Goal: Navigation & Orientation: Find specific page/section

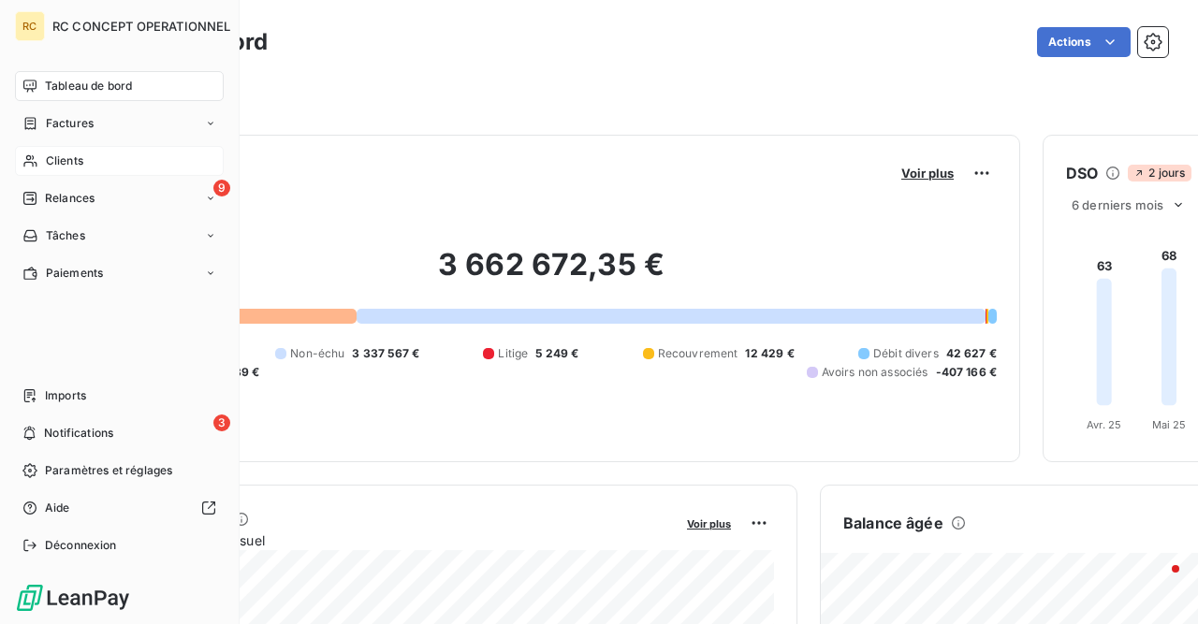
click at [66, 158] on span "Clients" at bounding box center [64, 161] width 37 height 17
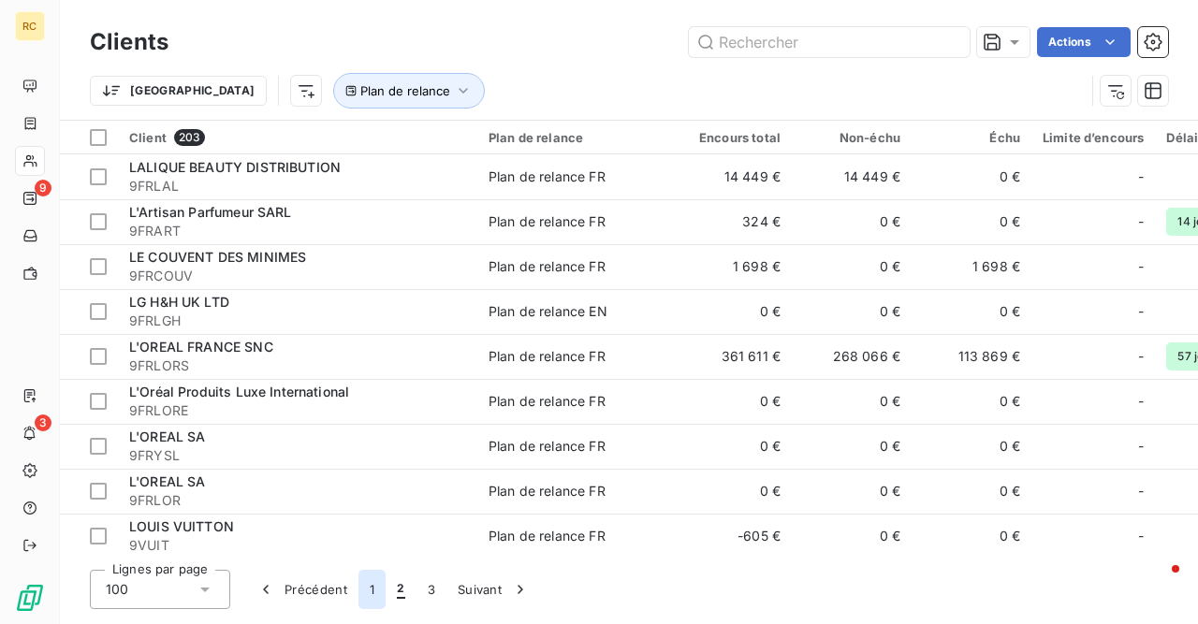
click at [373, 592] on button "1" at bounding box center [371, 589] width 27 height 39
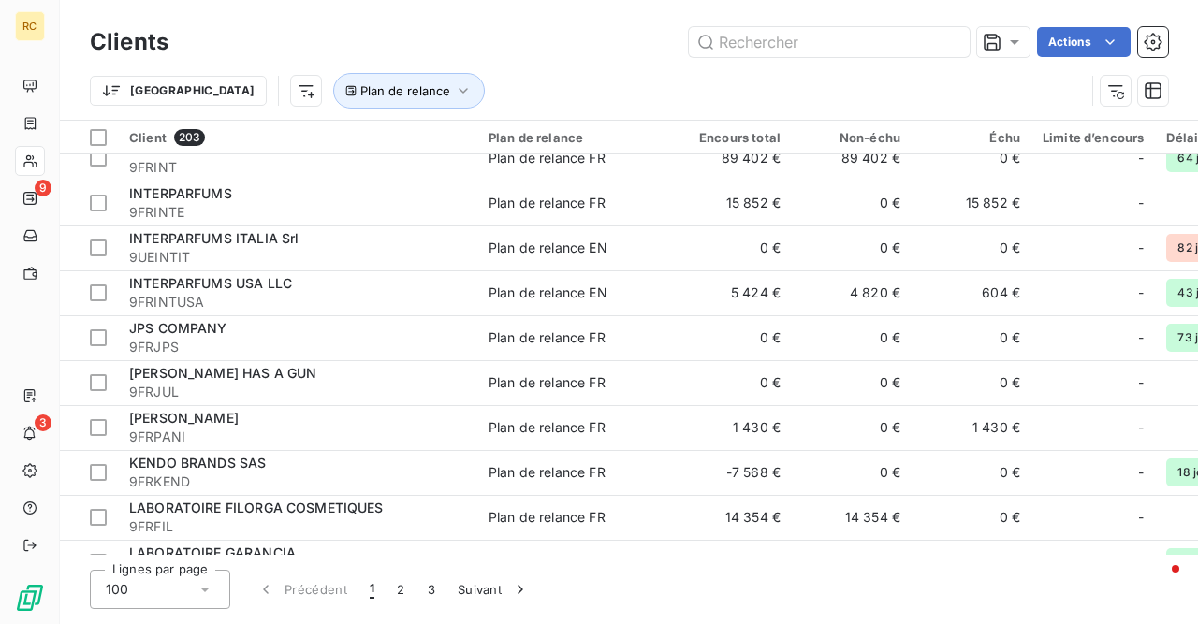
scroll to position [3996, 0]
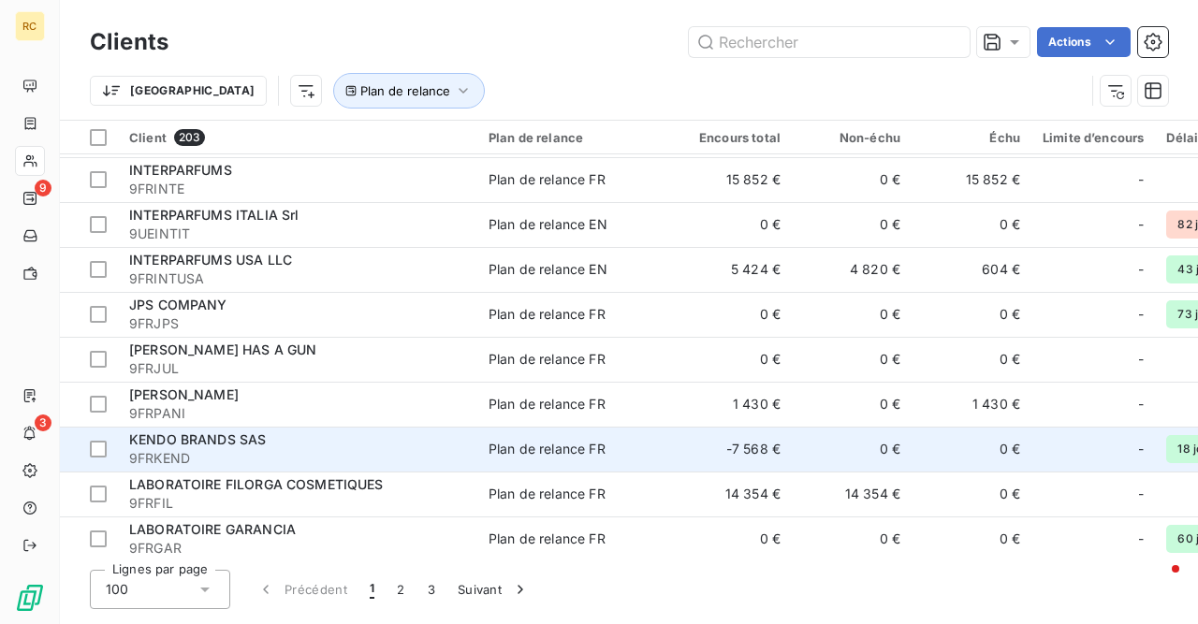
click at [217, 444] on span "KENDO BRANDS SAS" at bounding box center [197, 439] width 137 height 16
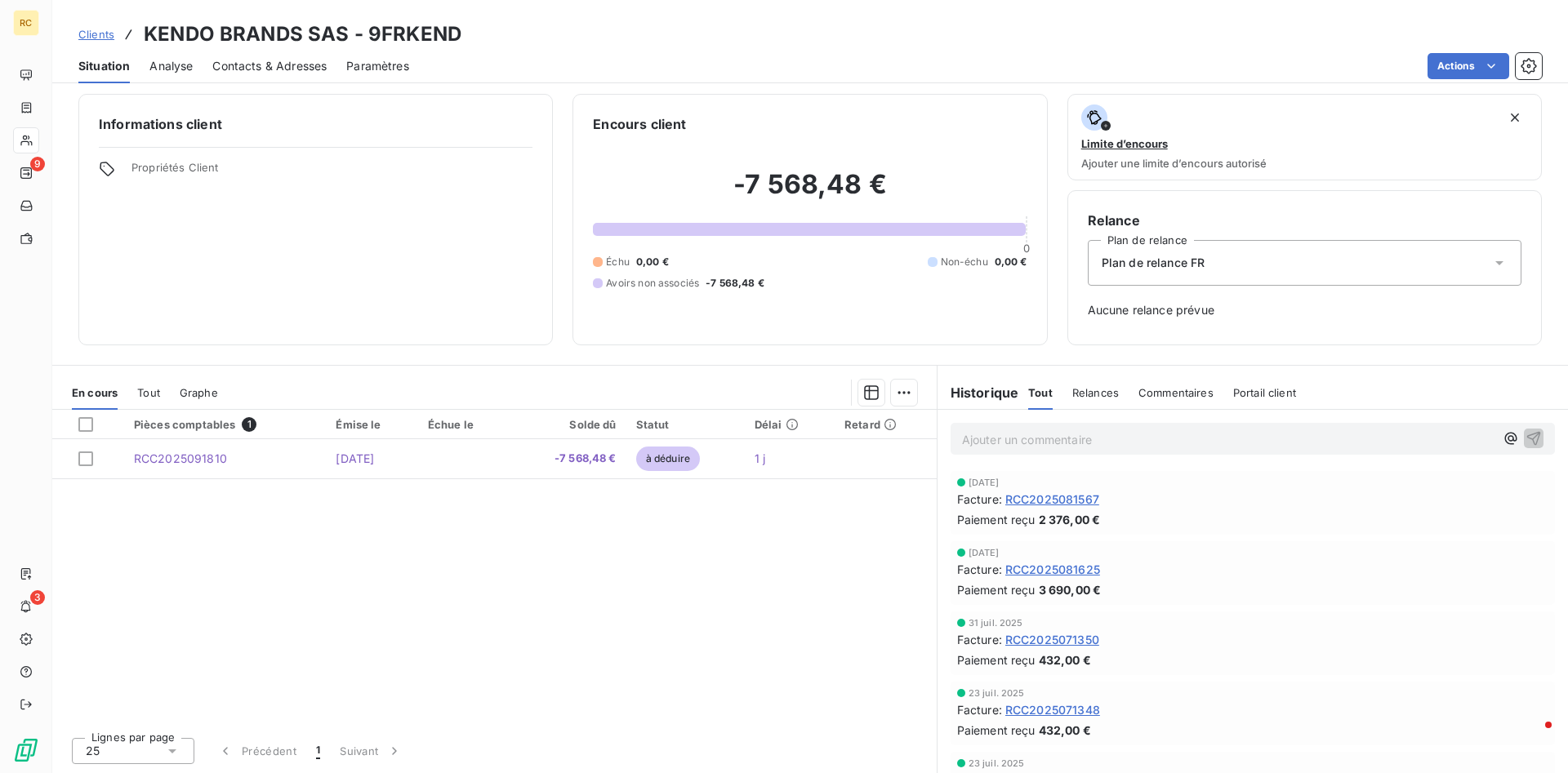
scroll to position [6, 0]
click at [988, 443] on p "Ajouter un commentaire ﻿" at bounding box center [1229, 439] width 532 height 20
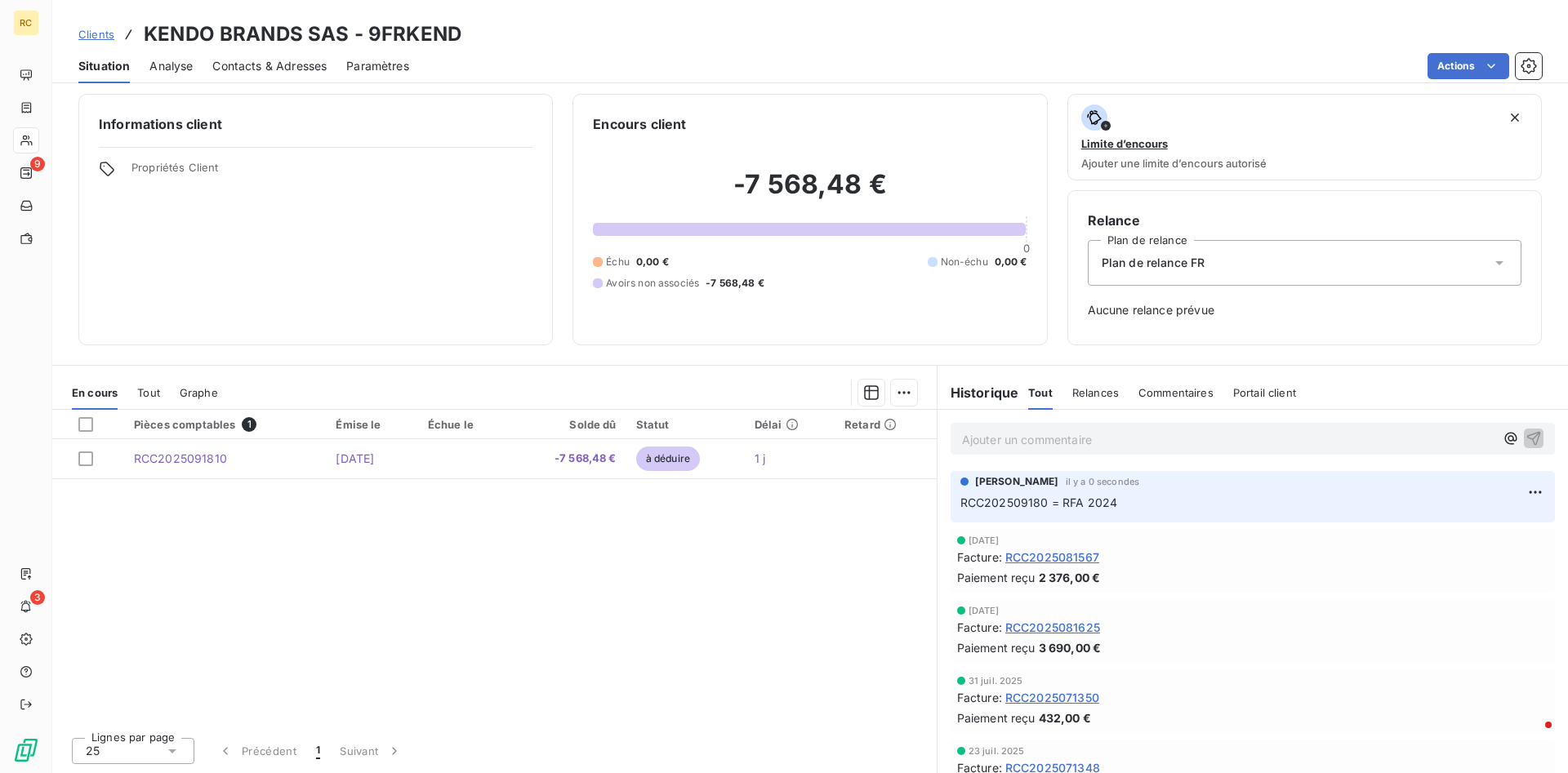
click at [1044, 432] on p "Ajouter un commentaire ﻿" at bounding box center [1229, 439] width 532 height 20
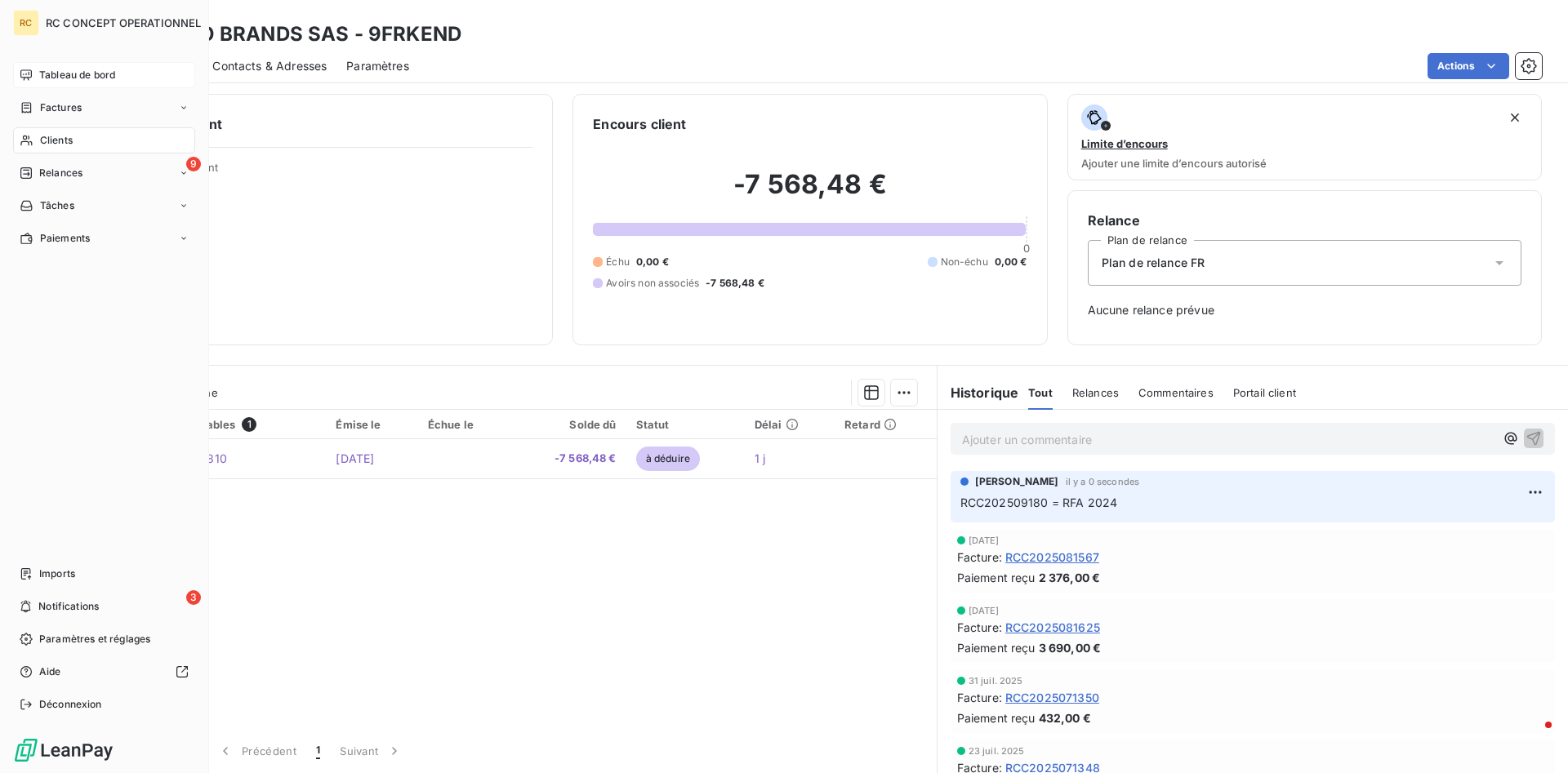
click at [59, 70] on span "Tableau de bord" at bounding box center [77, 75] width 76 height 15
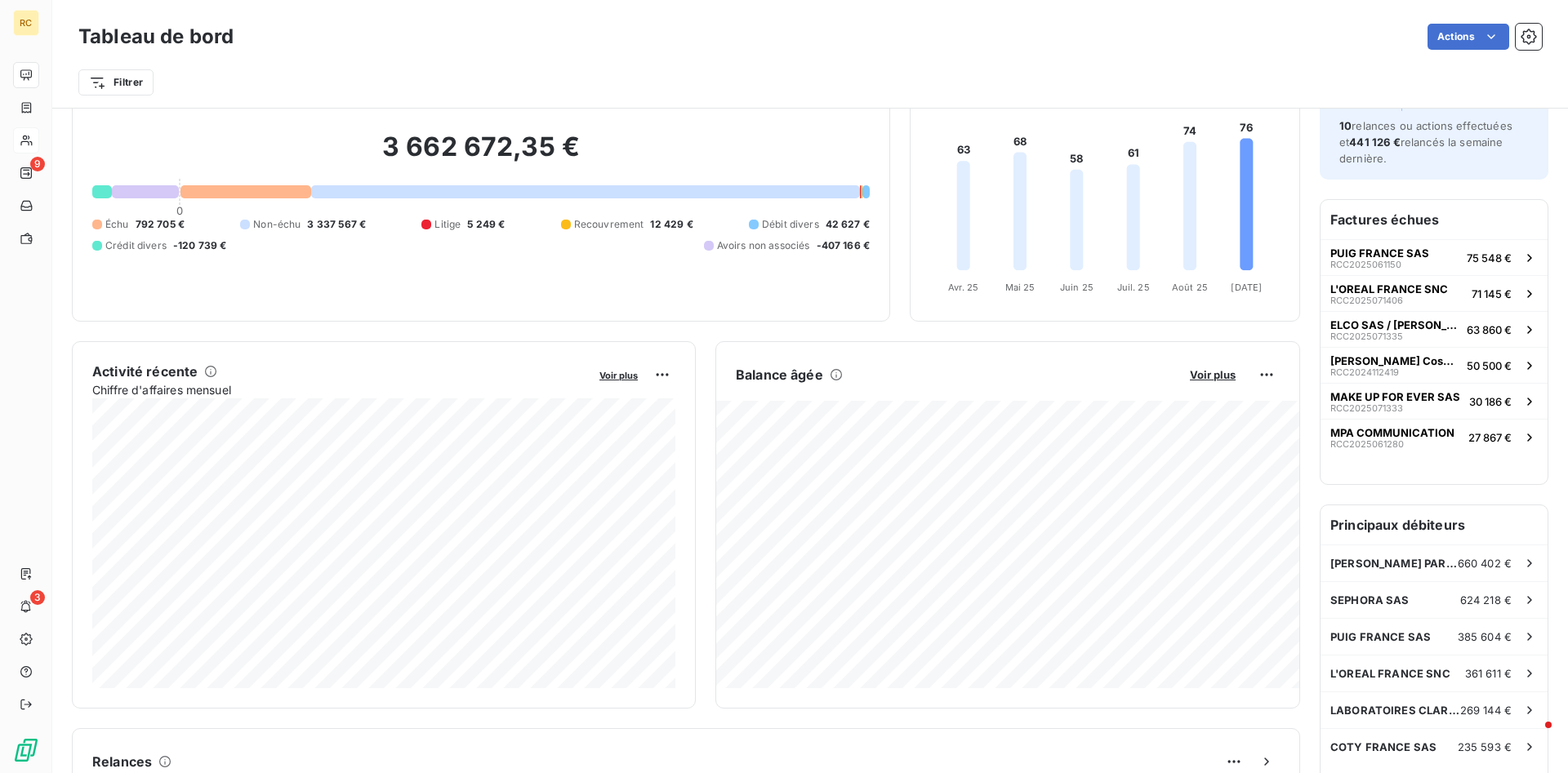
scroll to position [84, 0]
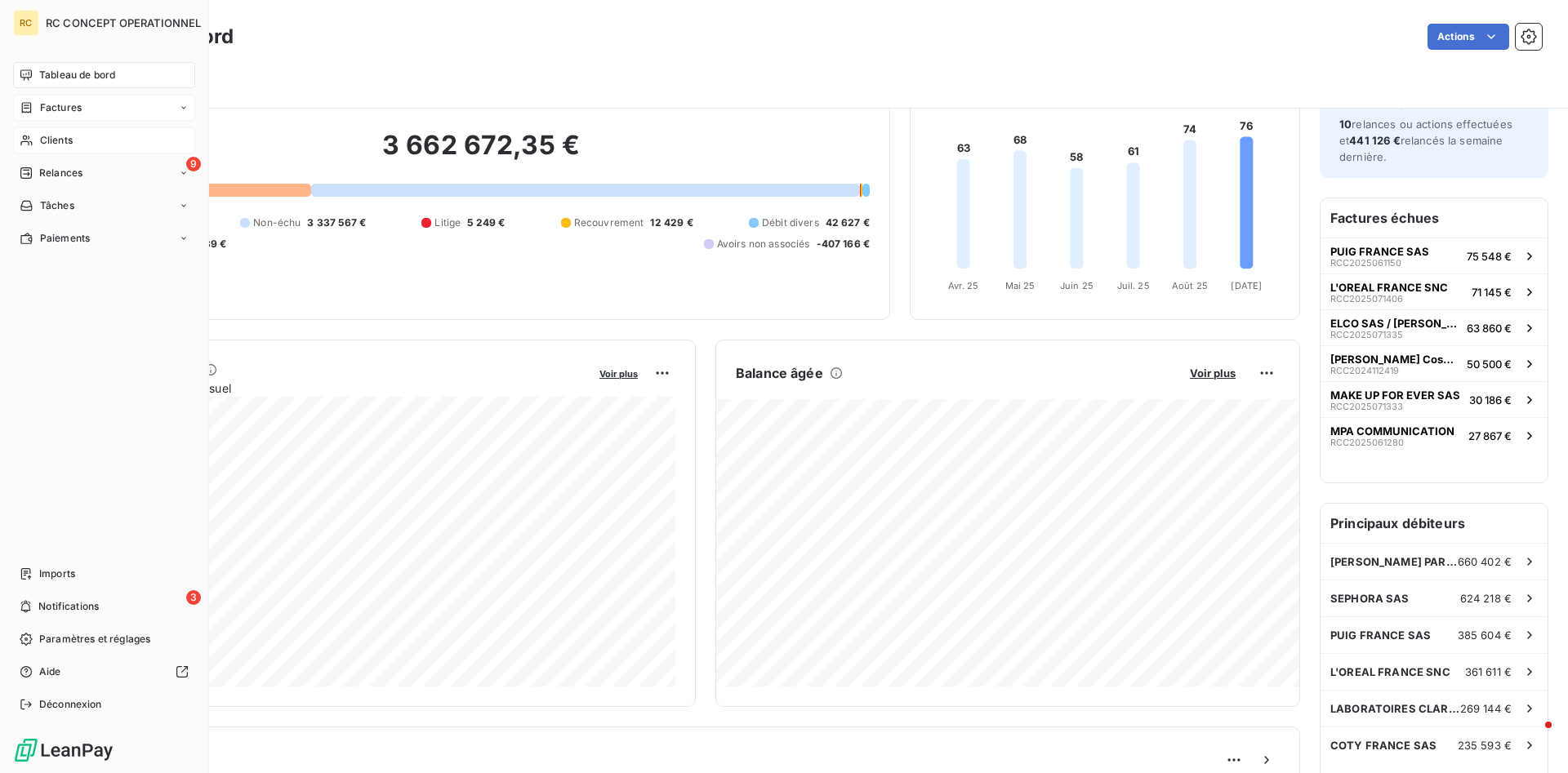
click at [60, 113] on span "Factures" at bounding box center [61, 107] width 42 height 15
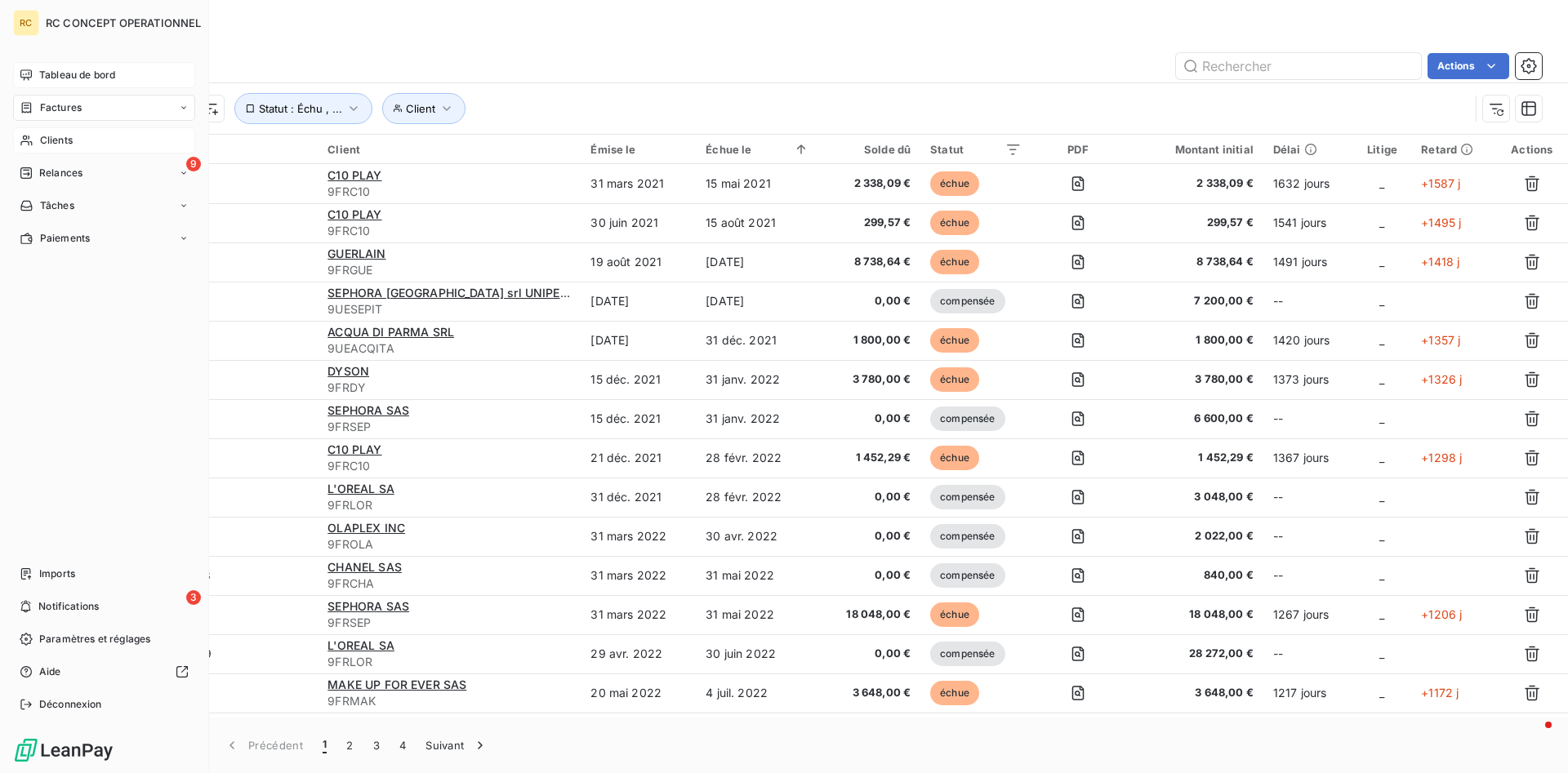
click at [53, 139] on span "Clients" at bounding box center [56, 140] width 32 height 15
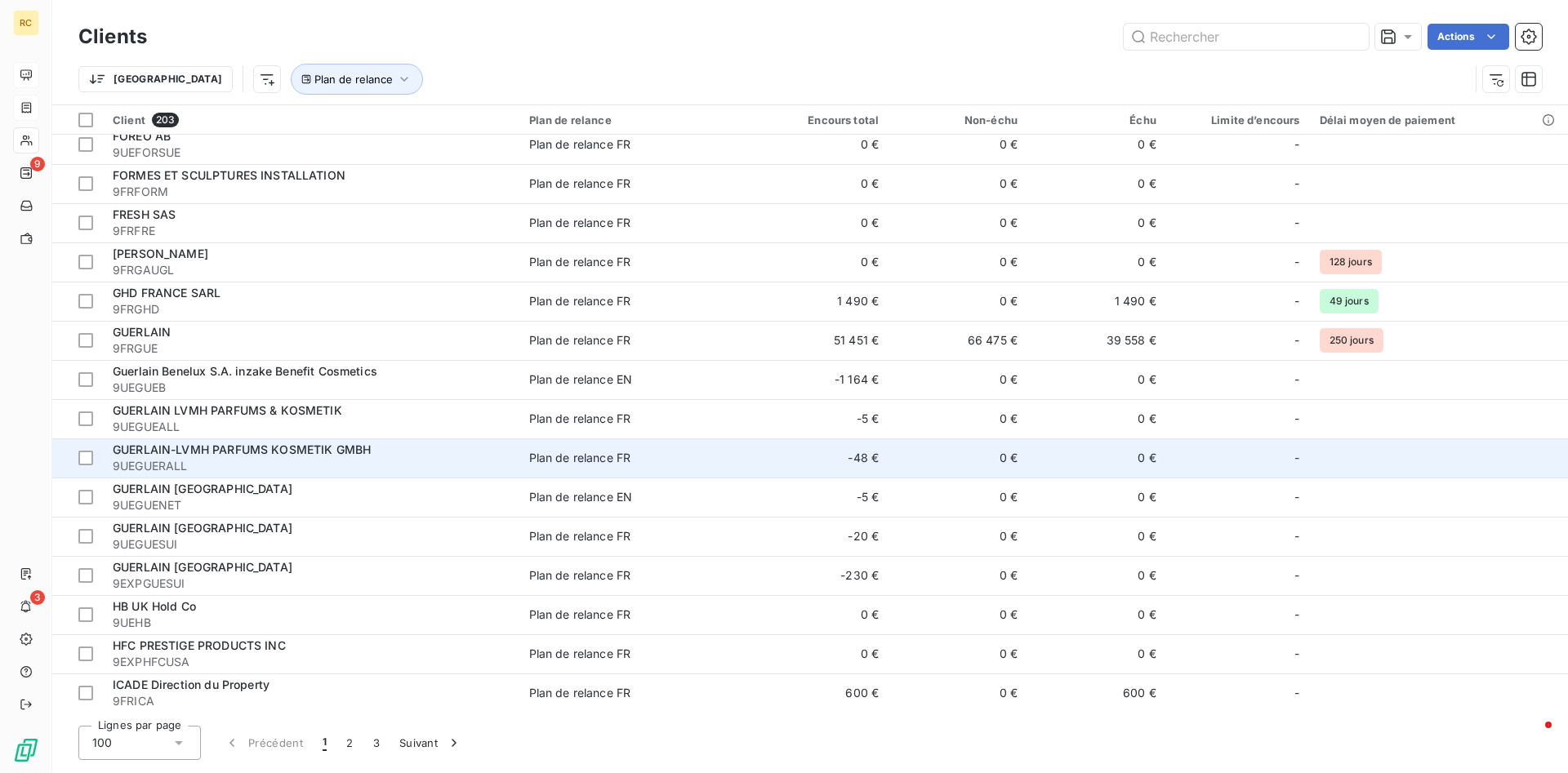
scroll to position [3342, 0]
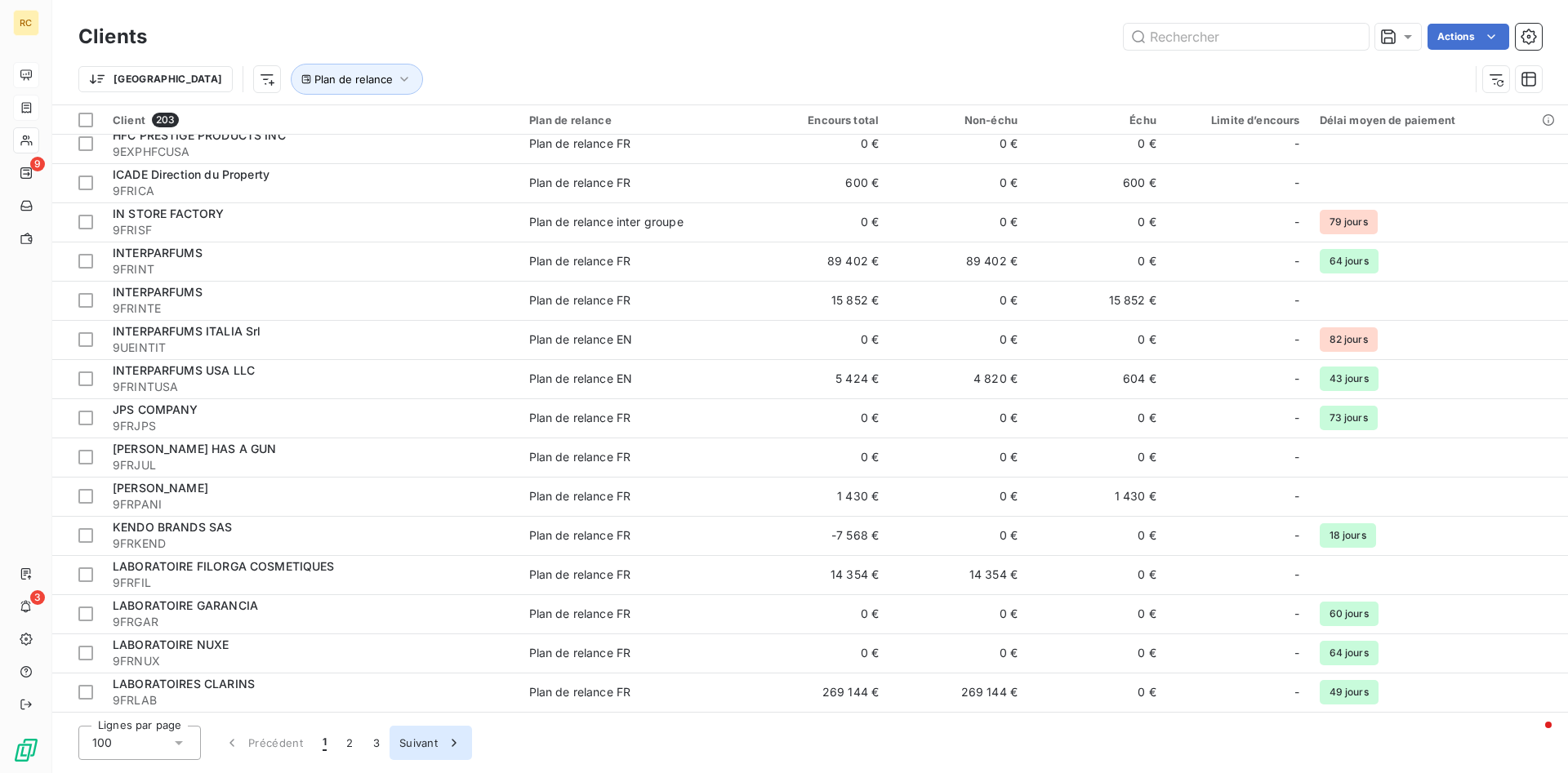
click at [416, 544] on button "Suivant" at bounding box center [430, 742] width 83 height 34
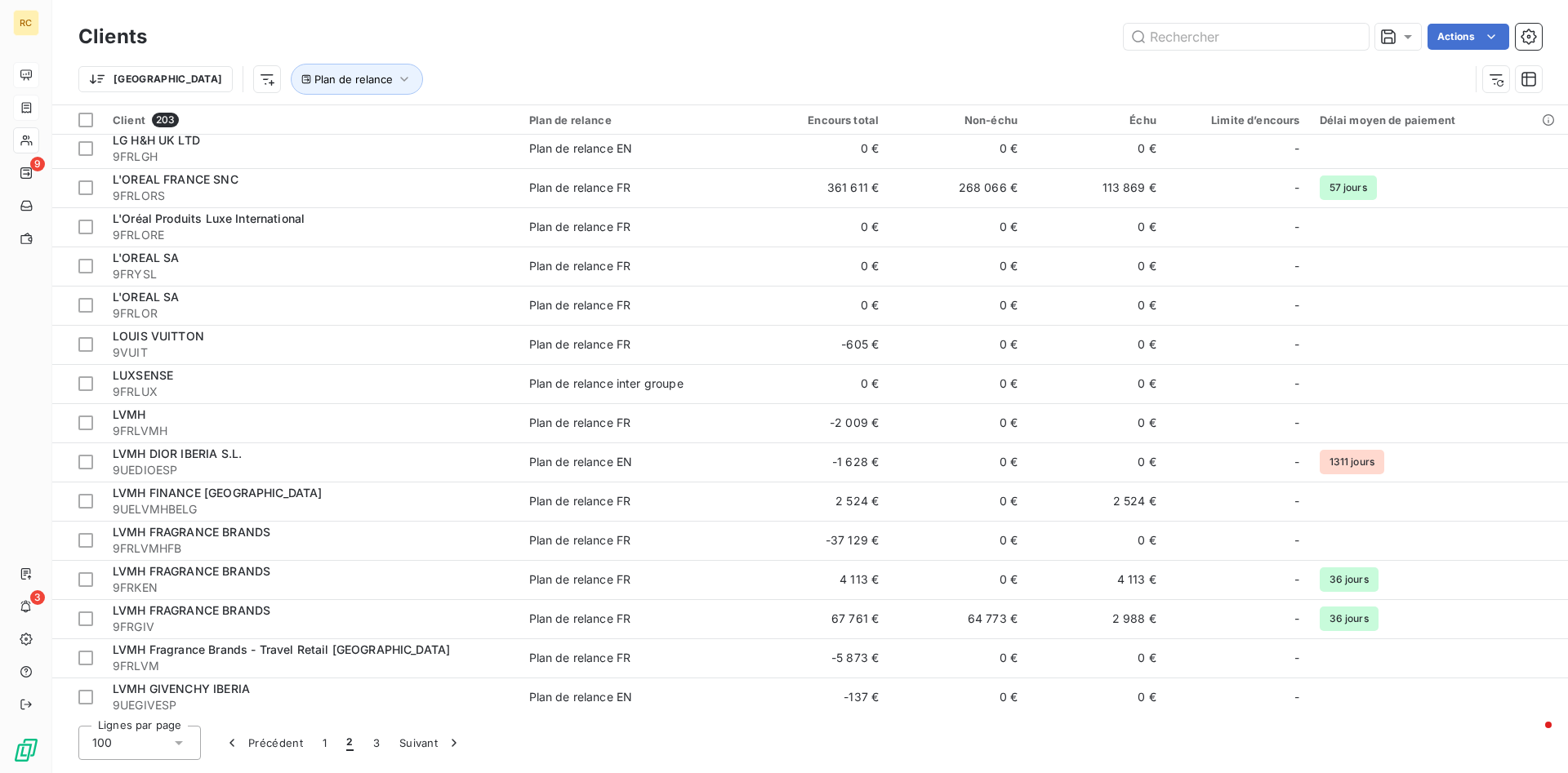
scroll to position [0, 0]
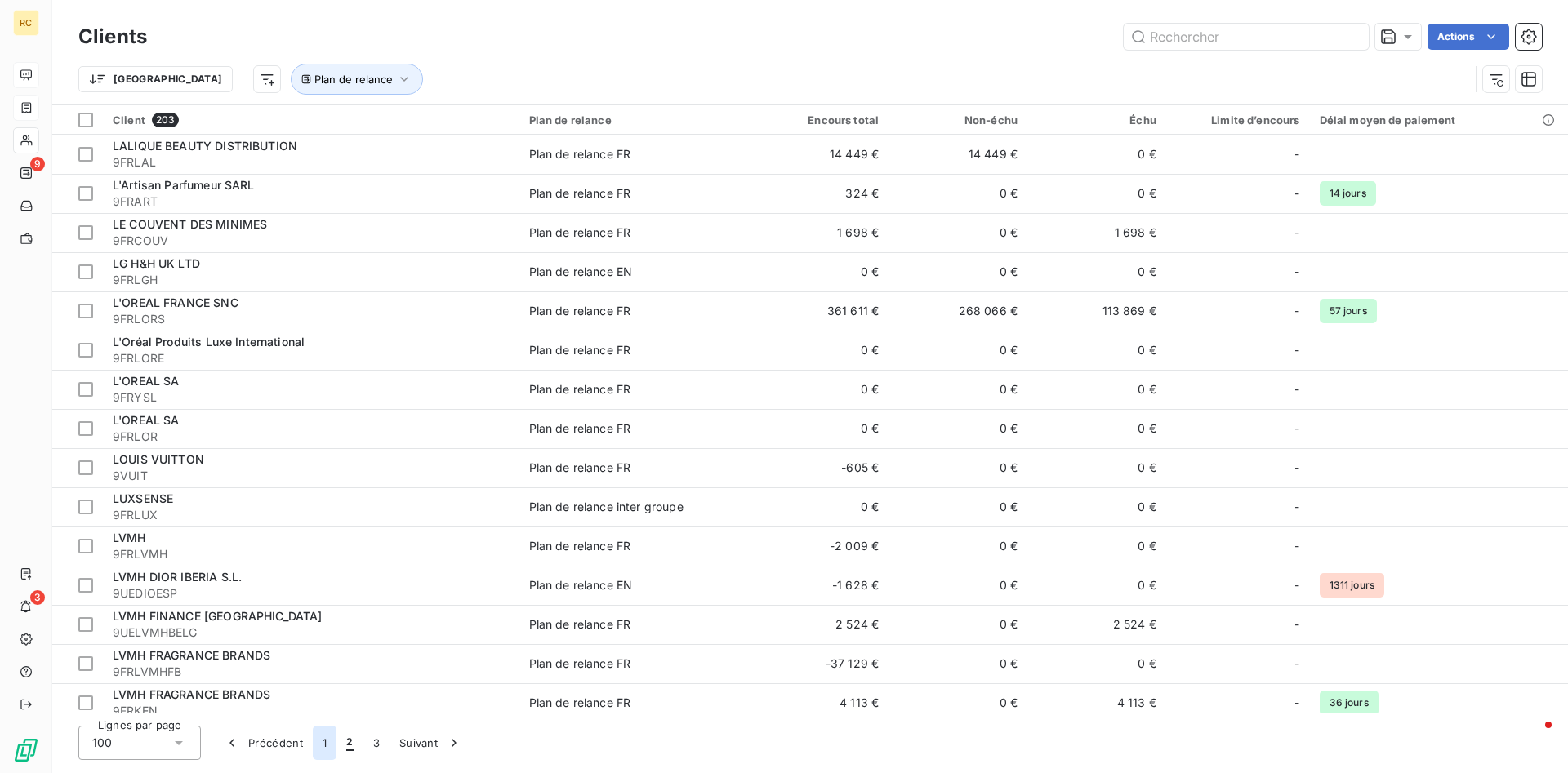
click at [324, 544] on button "1" at bounding box center [324, 742] width 24 height 34
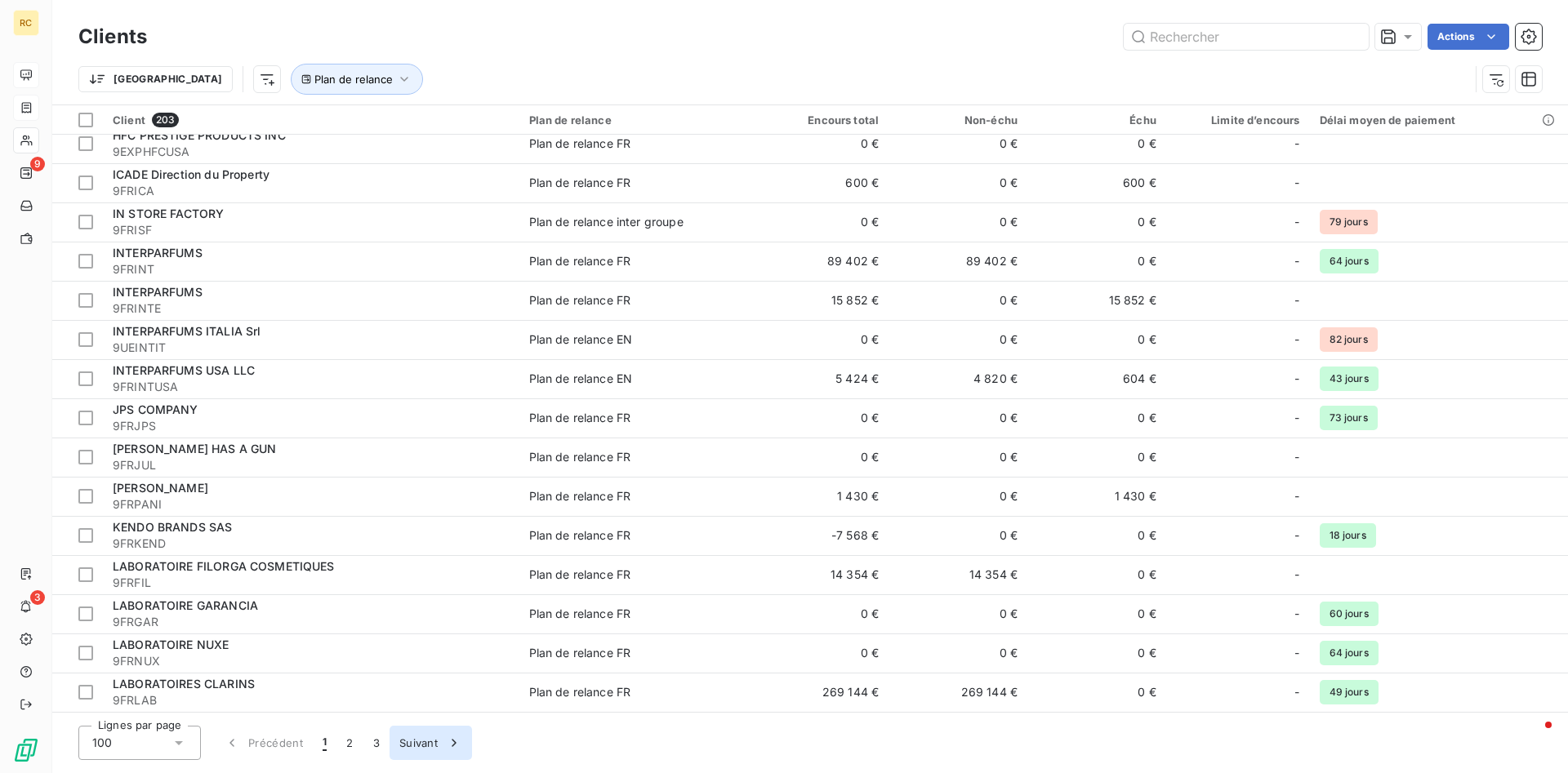
scroll to position [207, 0]
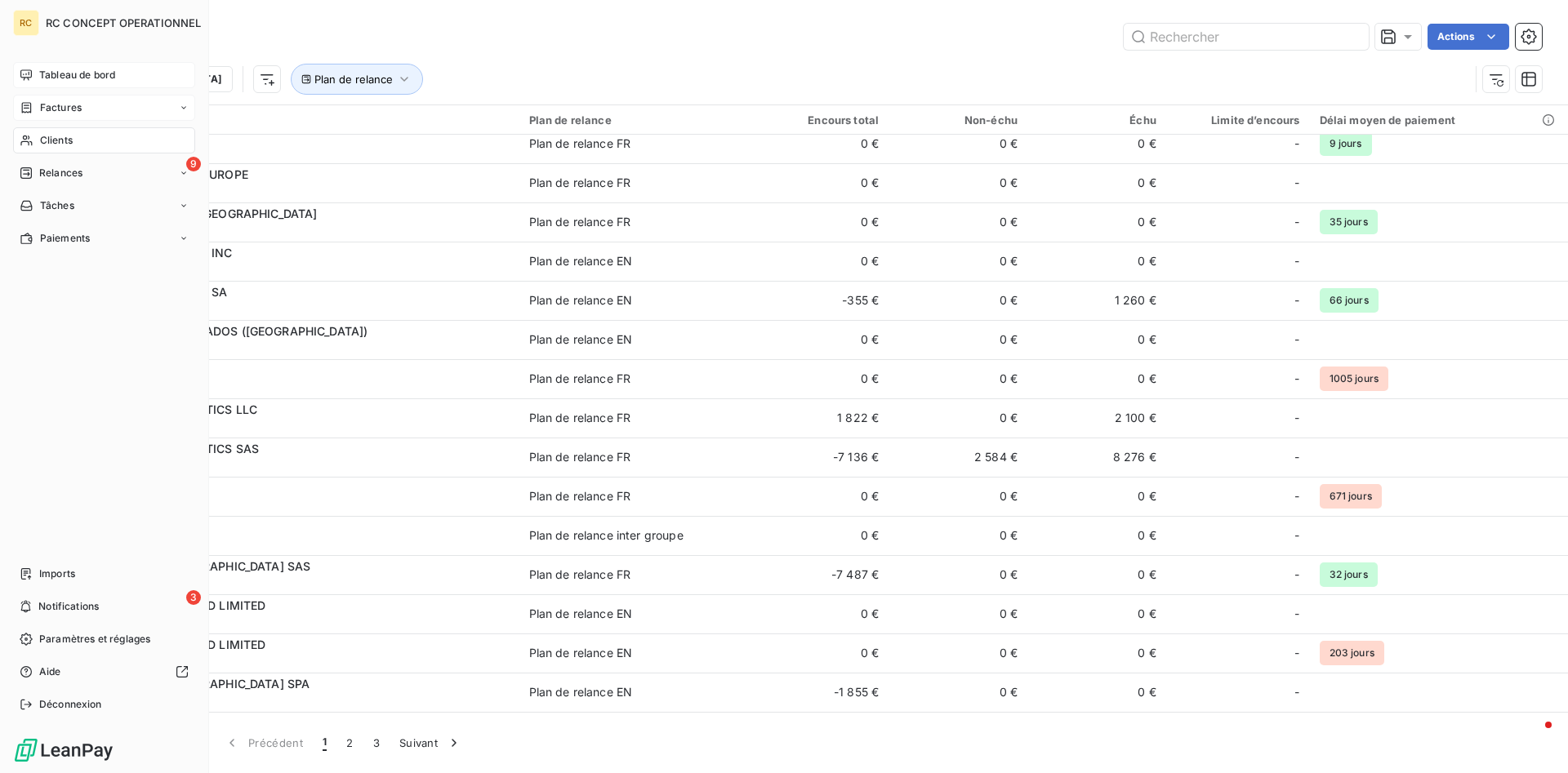
click at [29, 77] on icon at bounding box center [25, 75] width 13 height 13
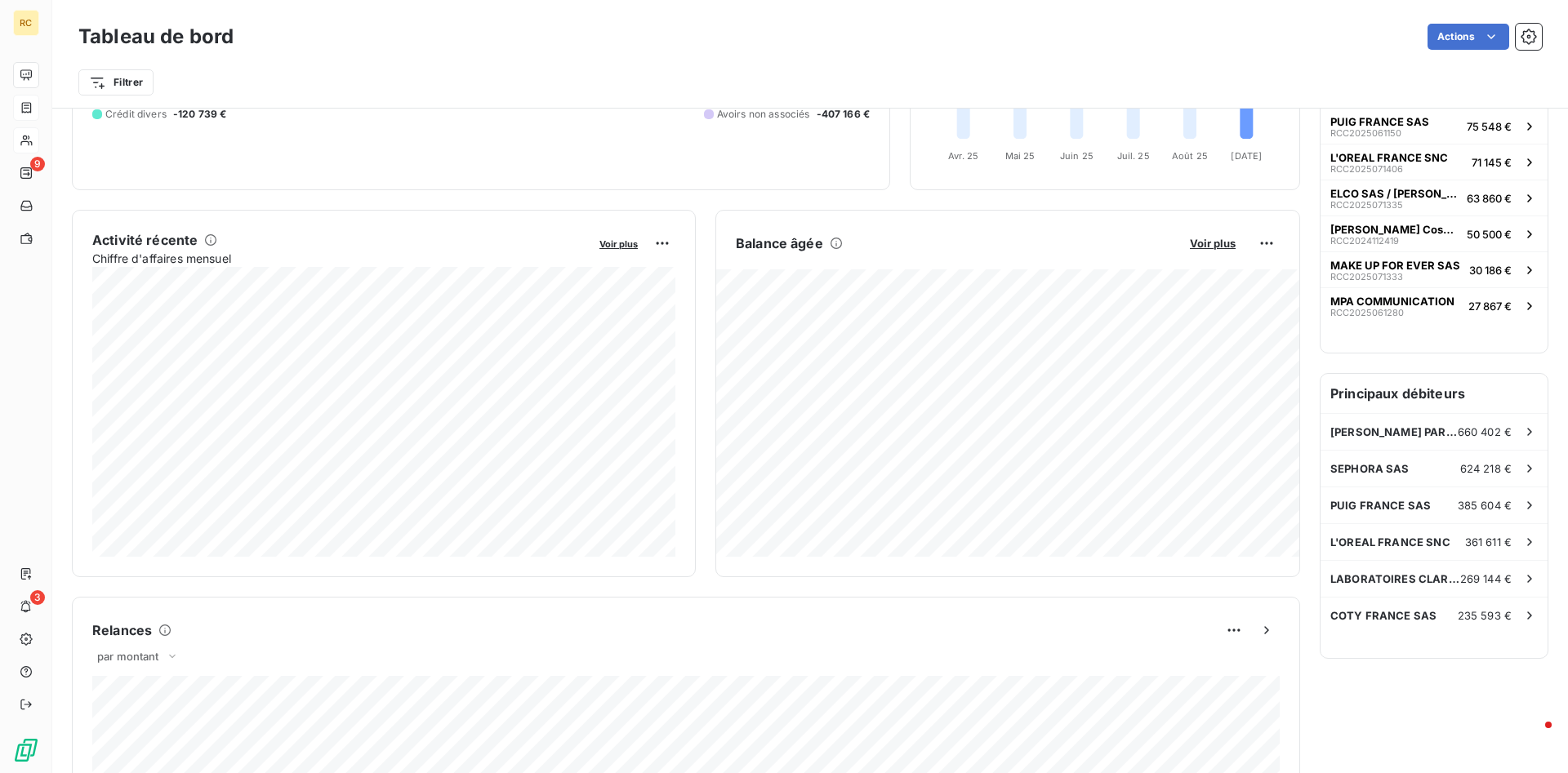
scroll to position [250, 0]
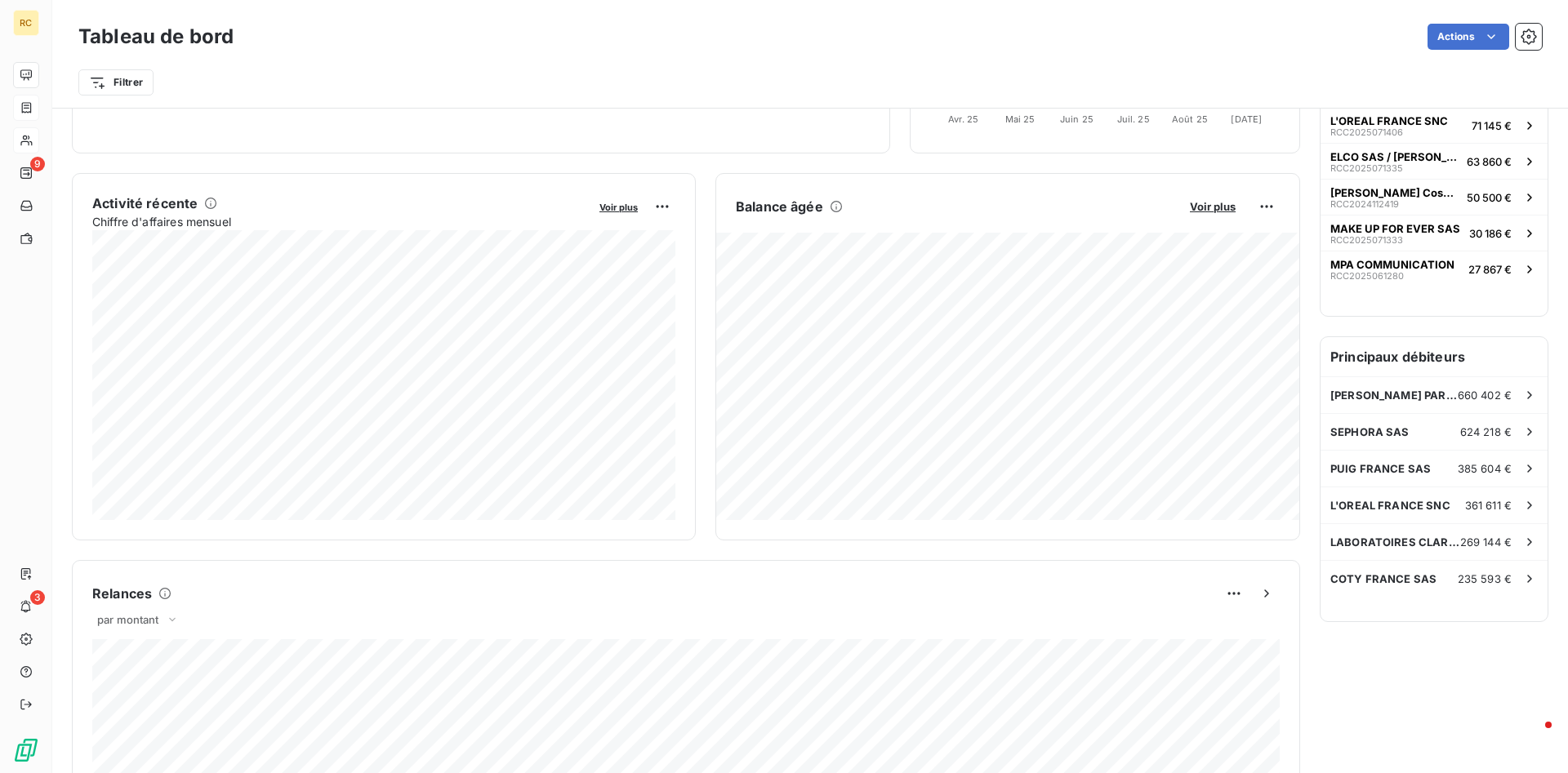
click at [1044, 544] on span "LABORATOIRES CLARINS" at bounding box center [1395, 542] width 130 height 13
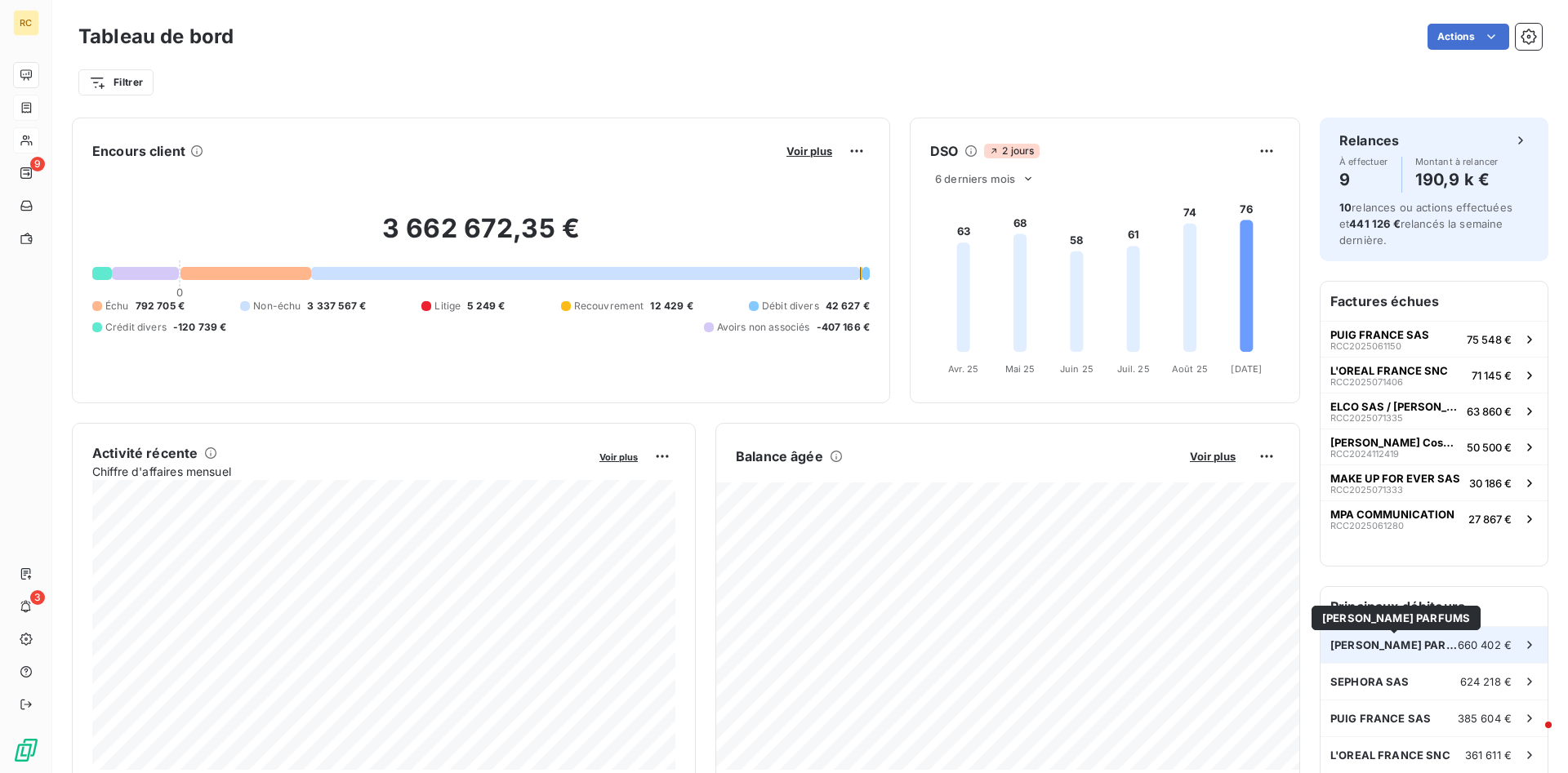
click at [1044, 544] on span "[PERSON_NAME] PARFUMS" at bounding box center [1394, 645] width 127 height 13
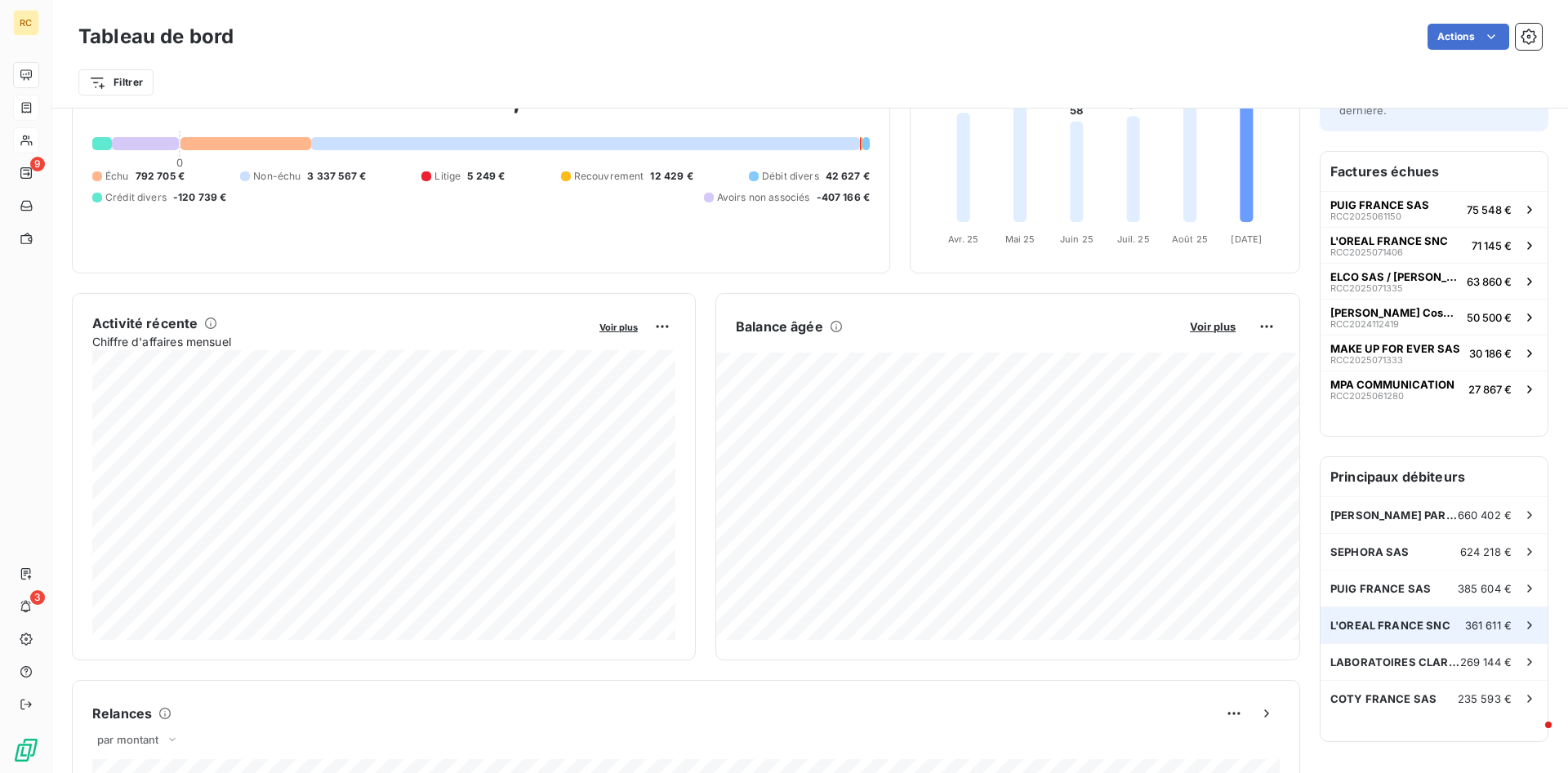
scroll to position [168, 0]
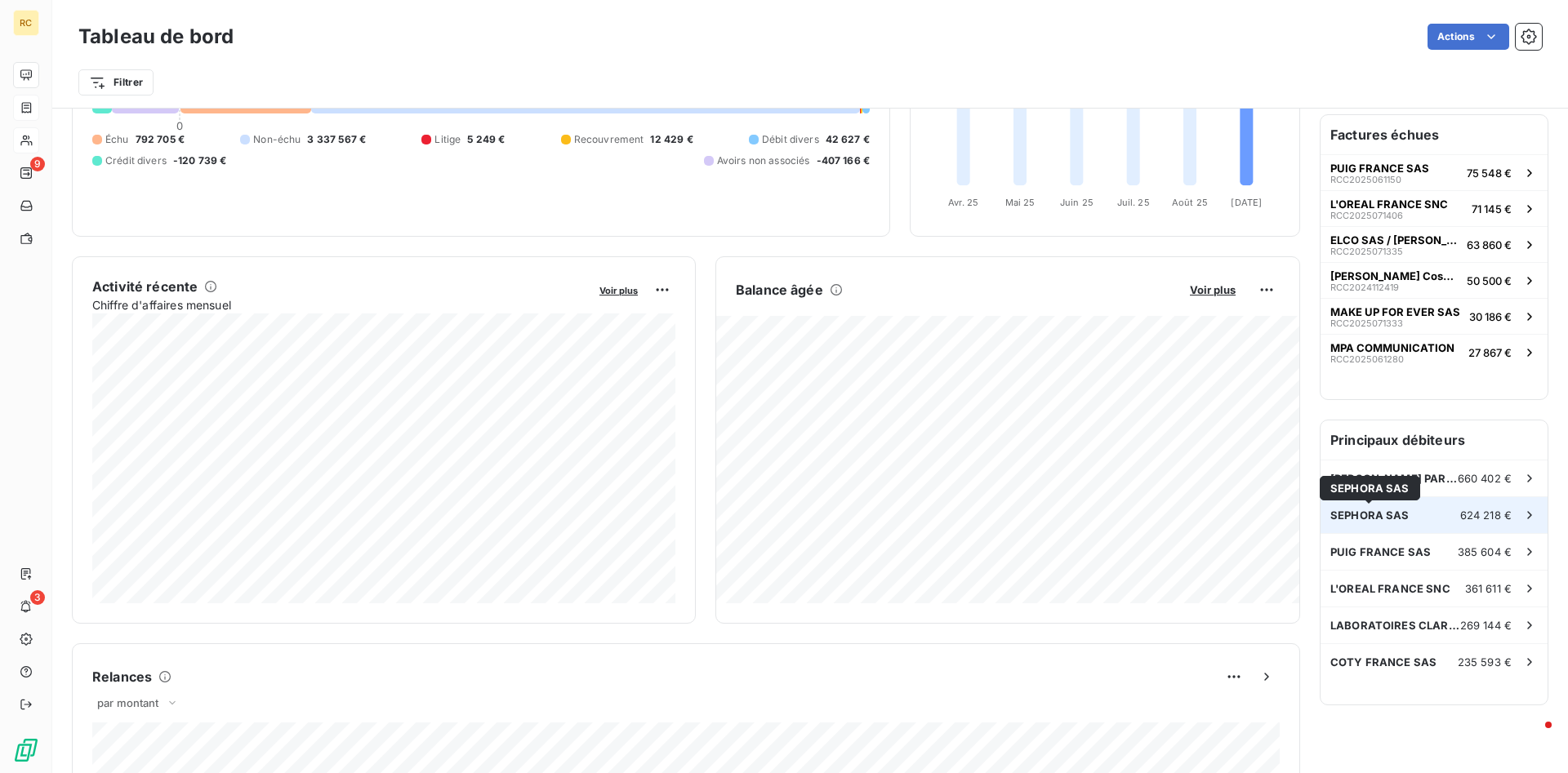
click at [1044, 516] on span "SEPHORA SAS" at bounding box center [1370, 515] width 79 height 13
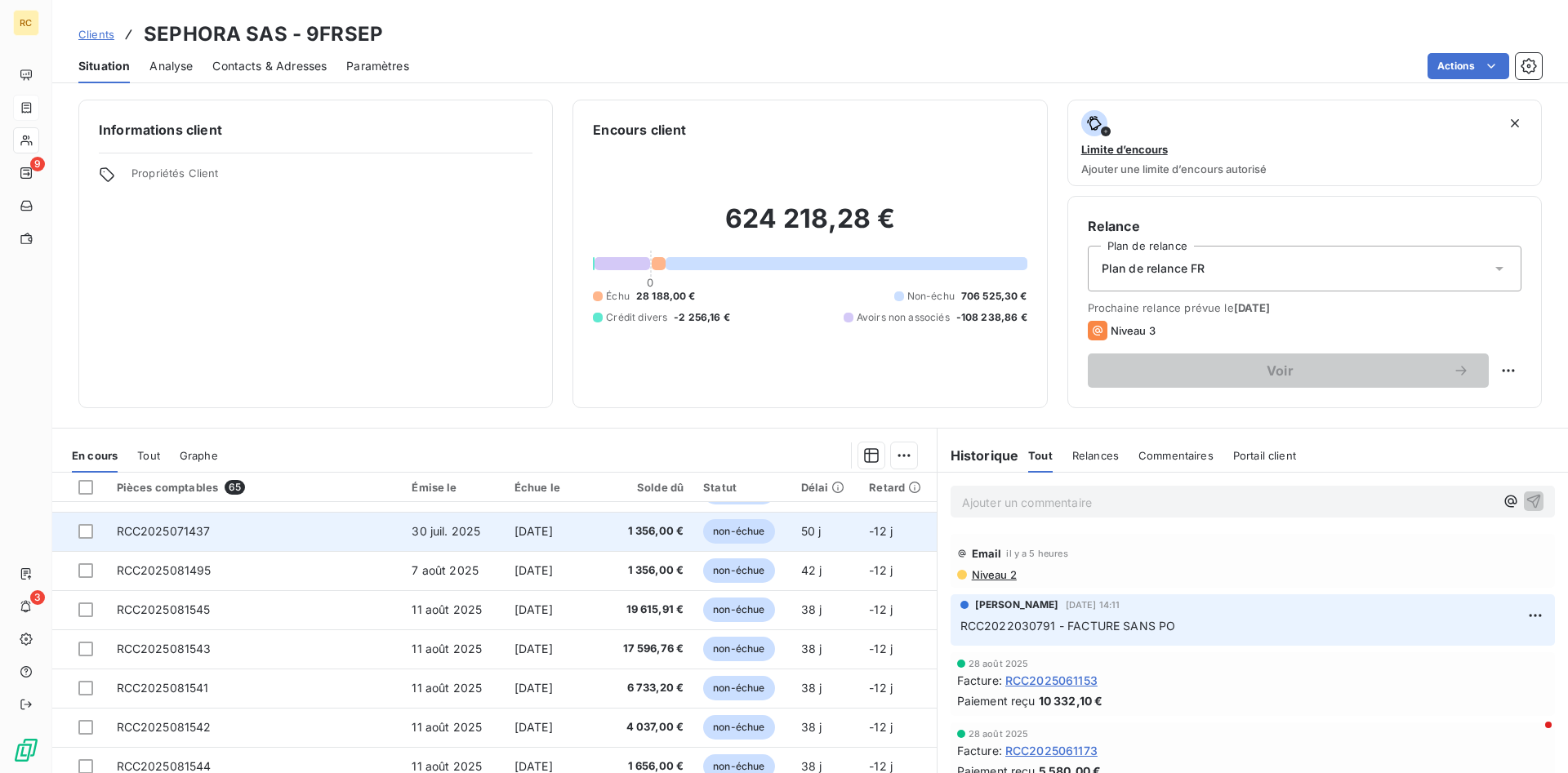
scroll to position [63, 0]
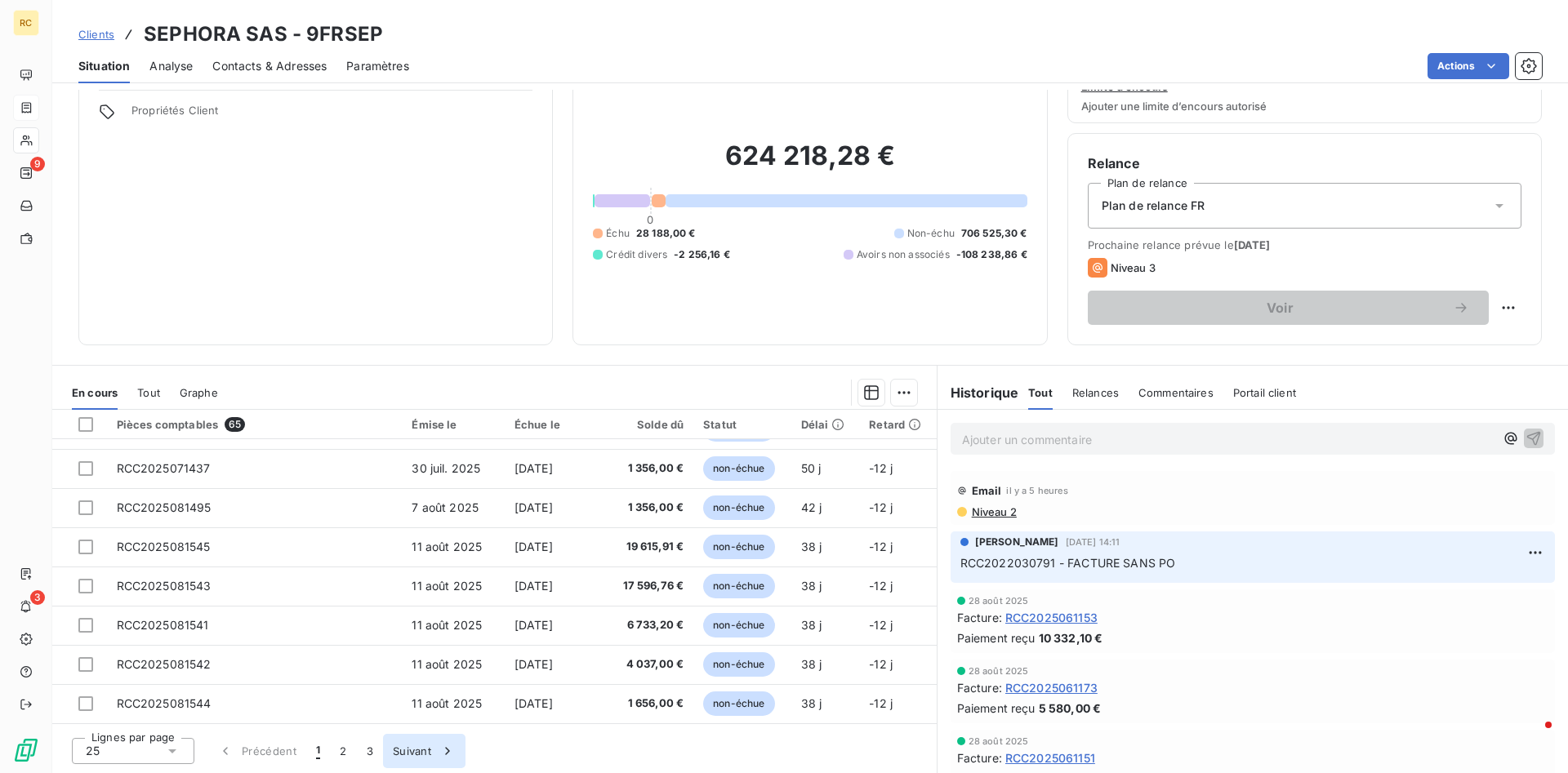
click at [406, 544] on button "Suivant" at bounding box center [424, 750] width 83 height 34
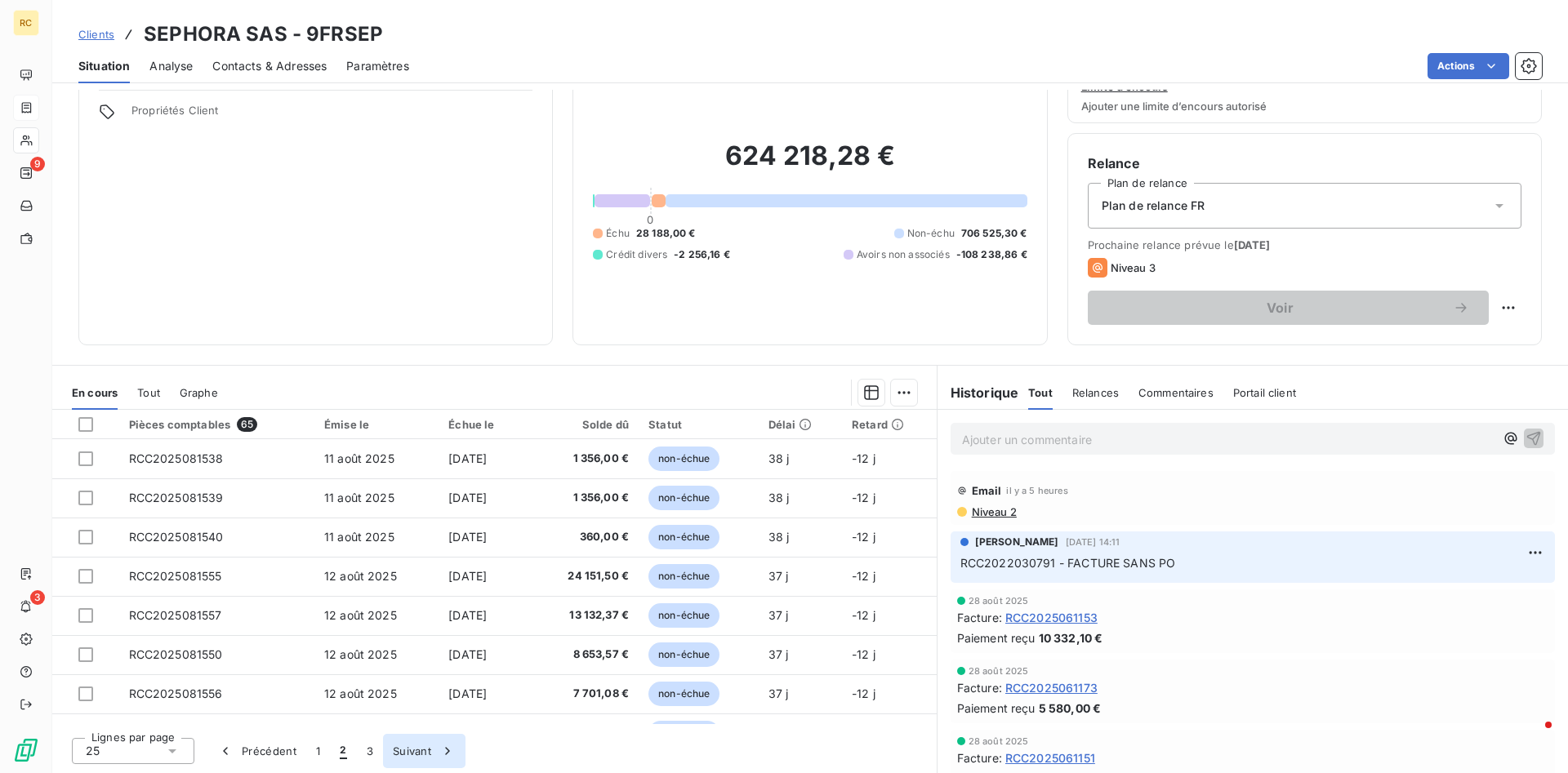
click at [408, 544] on button "Suivant" at bounding box center [424, 750] width 83 height 34
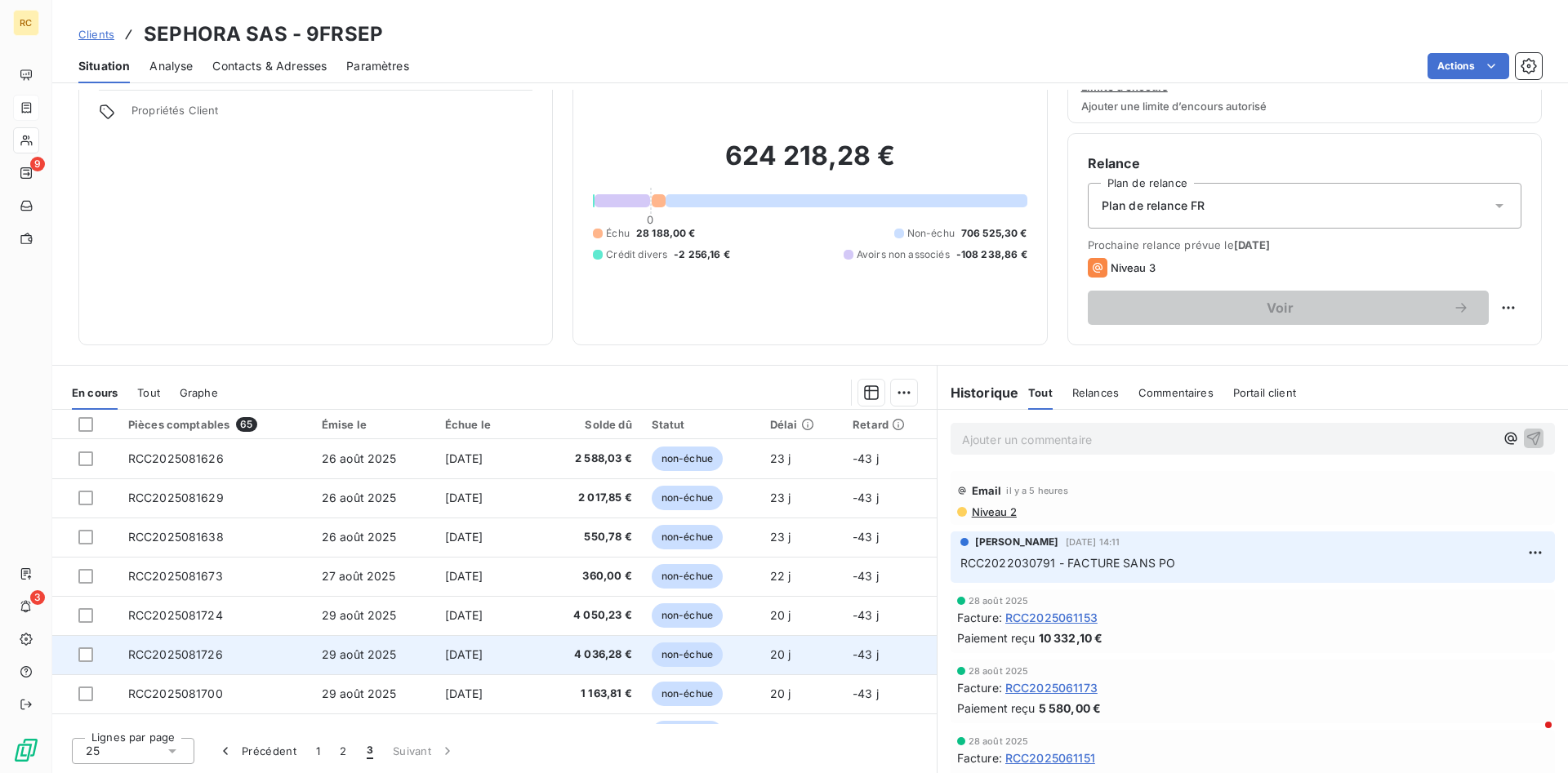
scroll to position [304, 0]
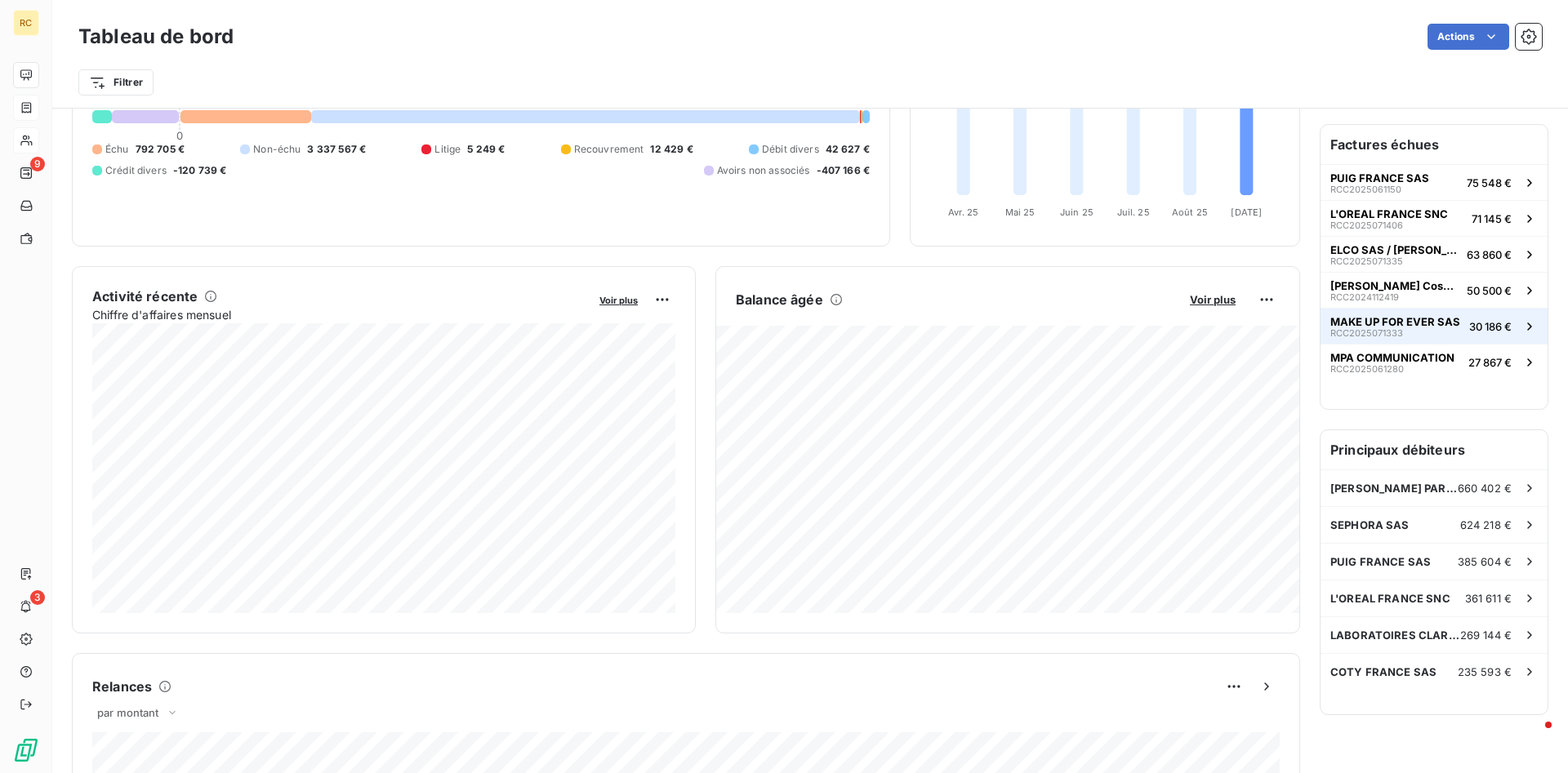
scroll to position [168, 0]
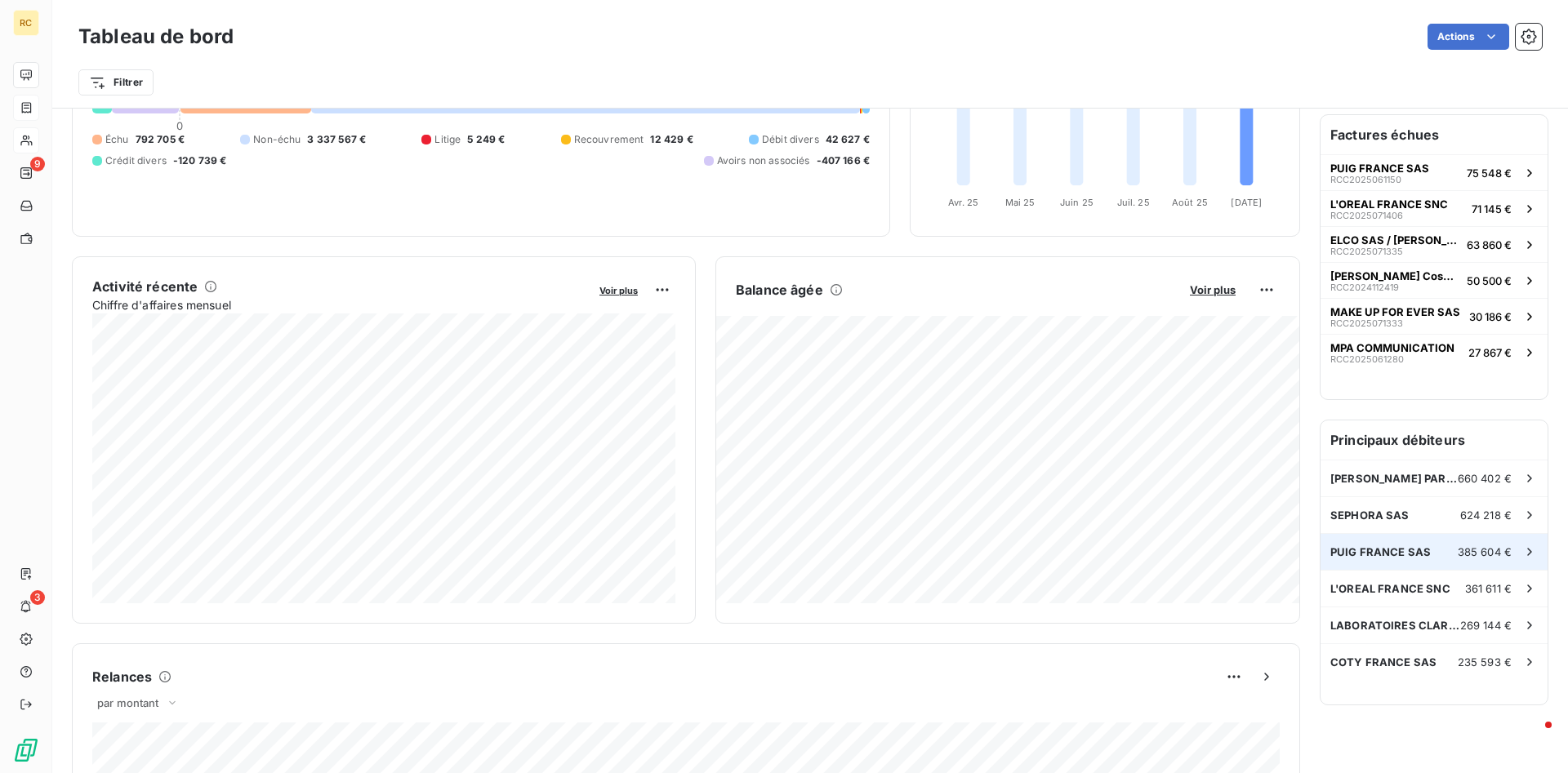
click at [1044, 544] on span "PUIG FRANCE SAS" at bounding box center [1380, 551] width 100 height 13
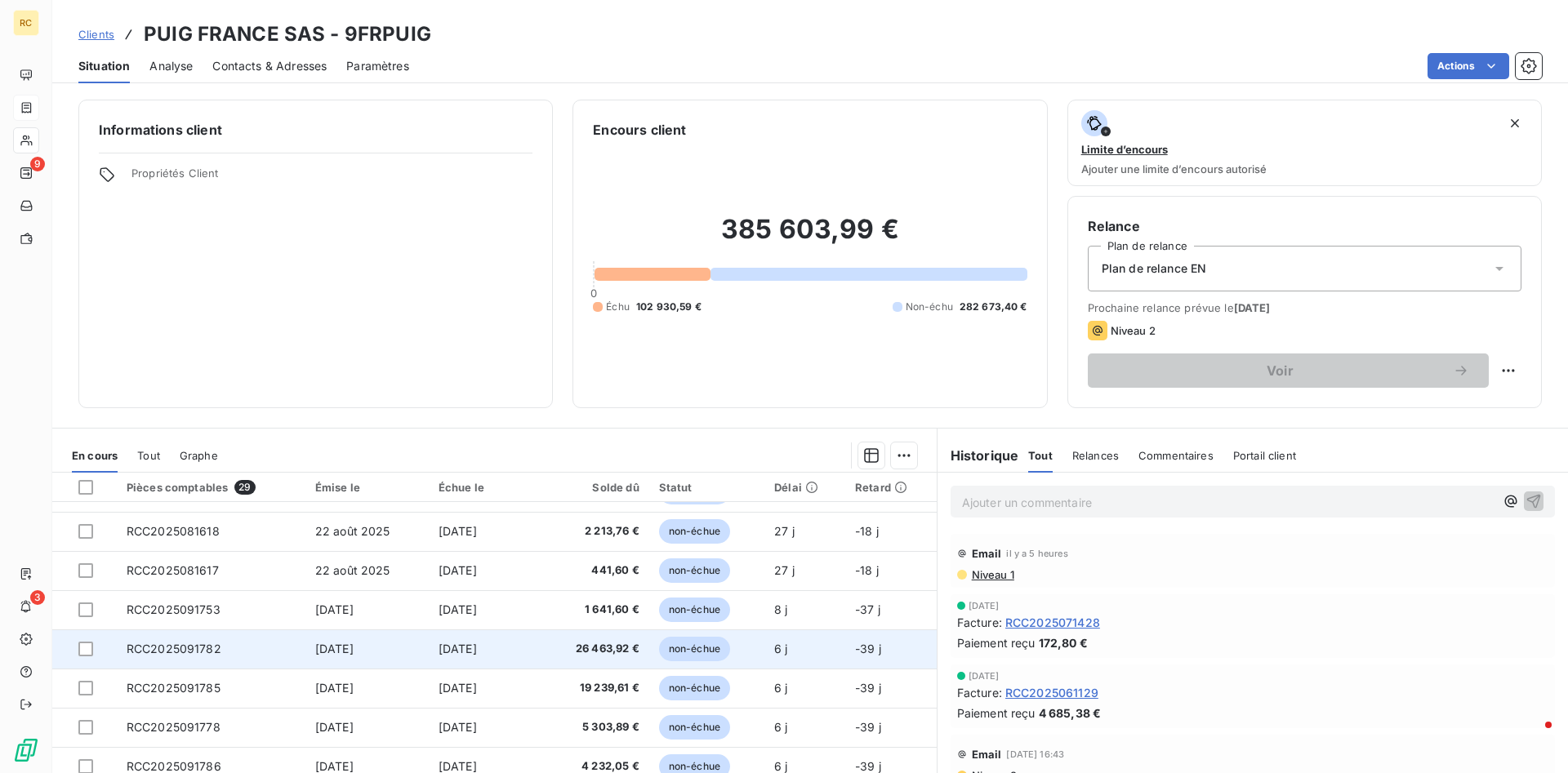
scroll to position [63, 0]
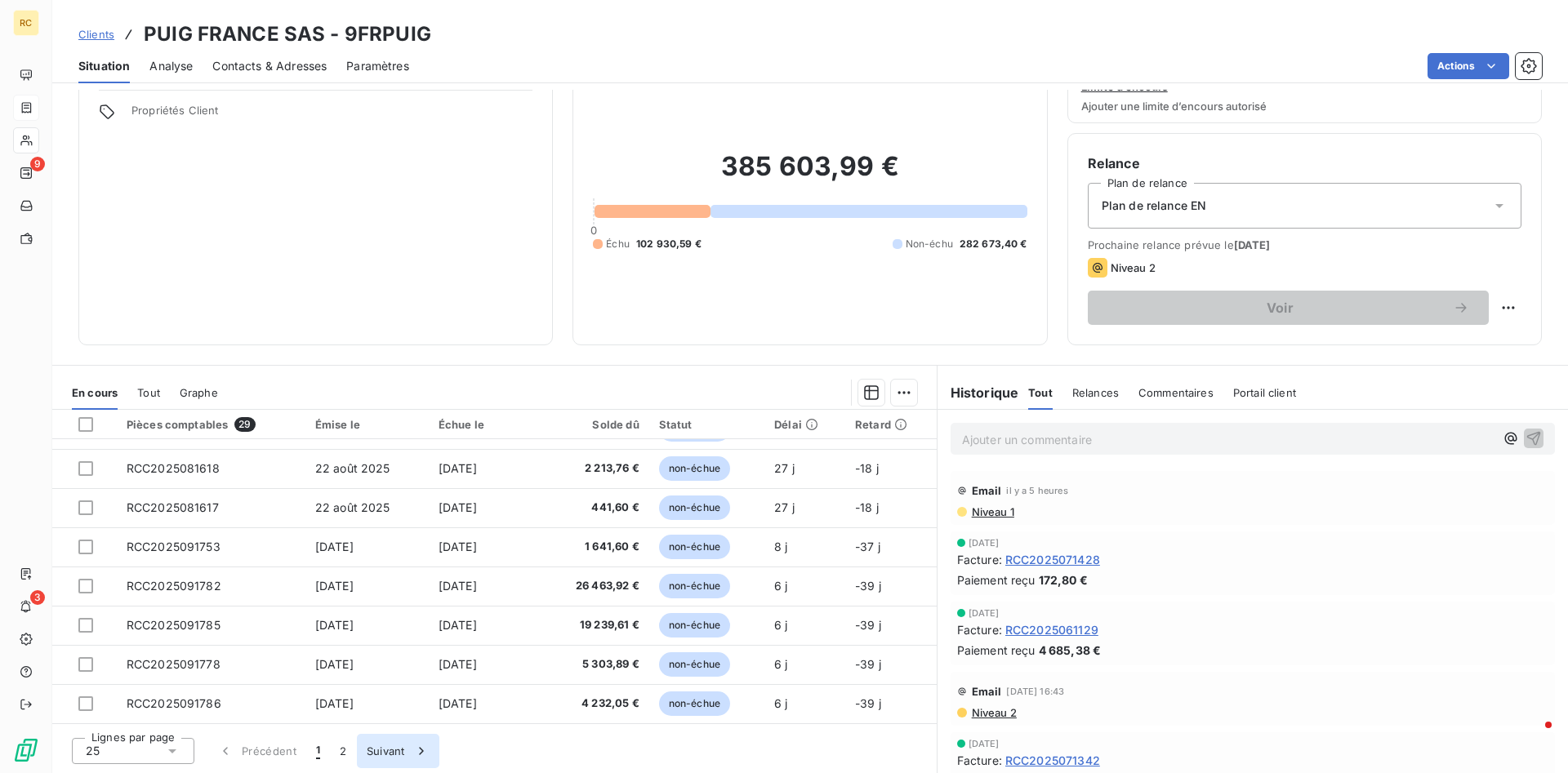
click at [378, 544] on button "Suivant" at bounding box center [398, 750] width 83 height 34
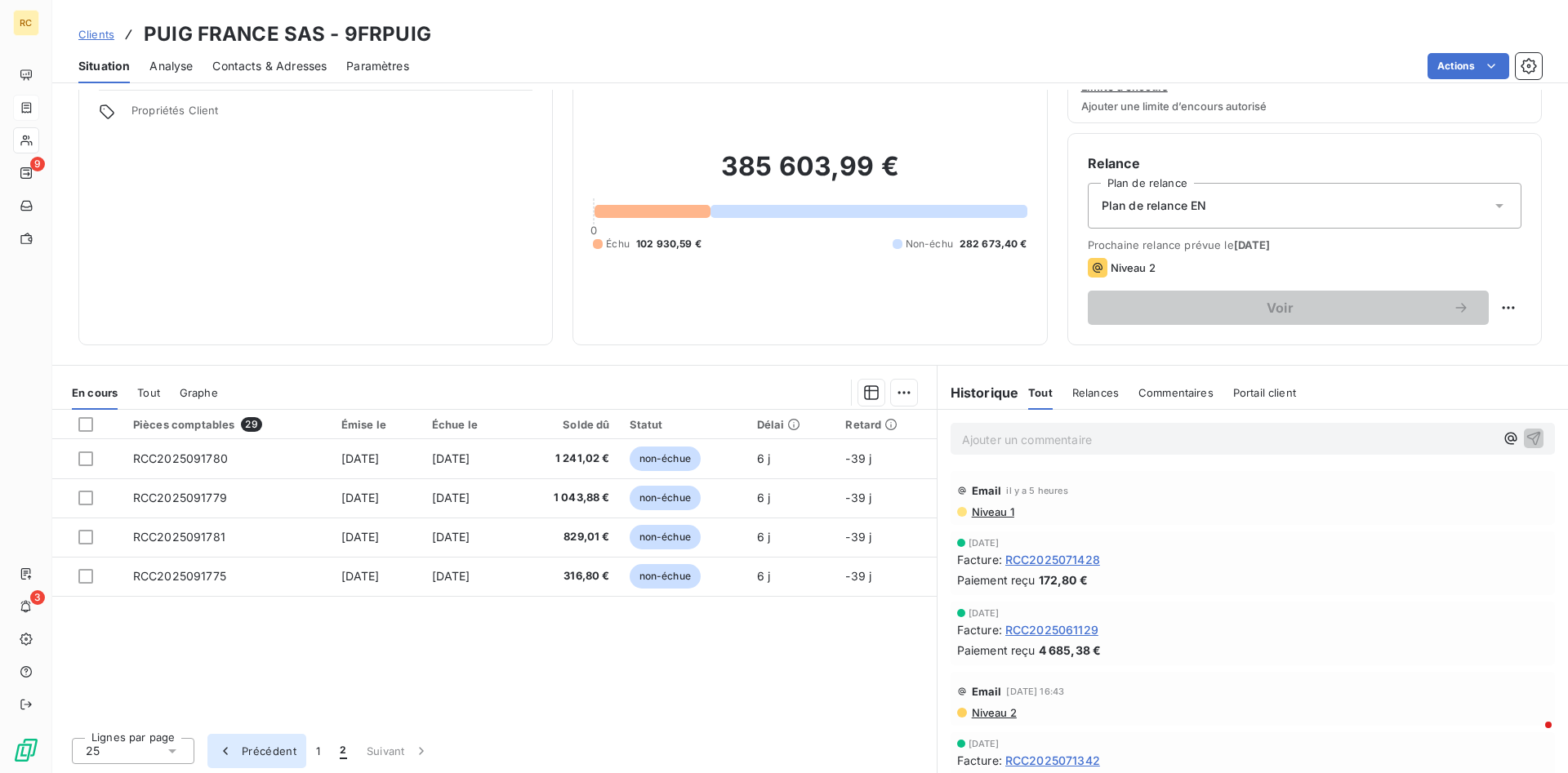
click at [270, 544] on button "Précédent" at bounding box center [257, 750] width 99 height 34
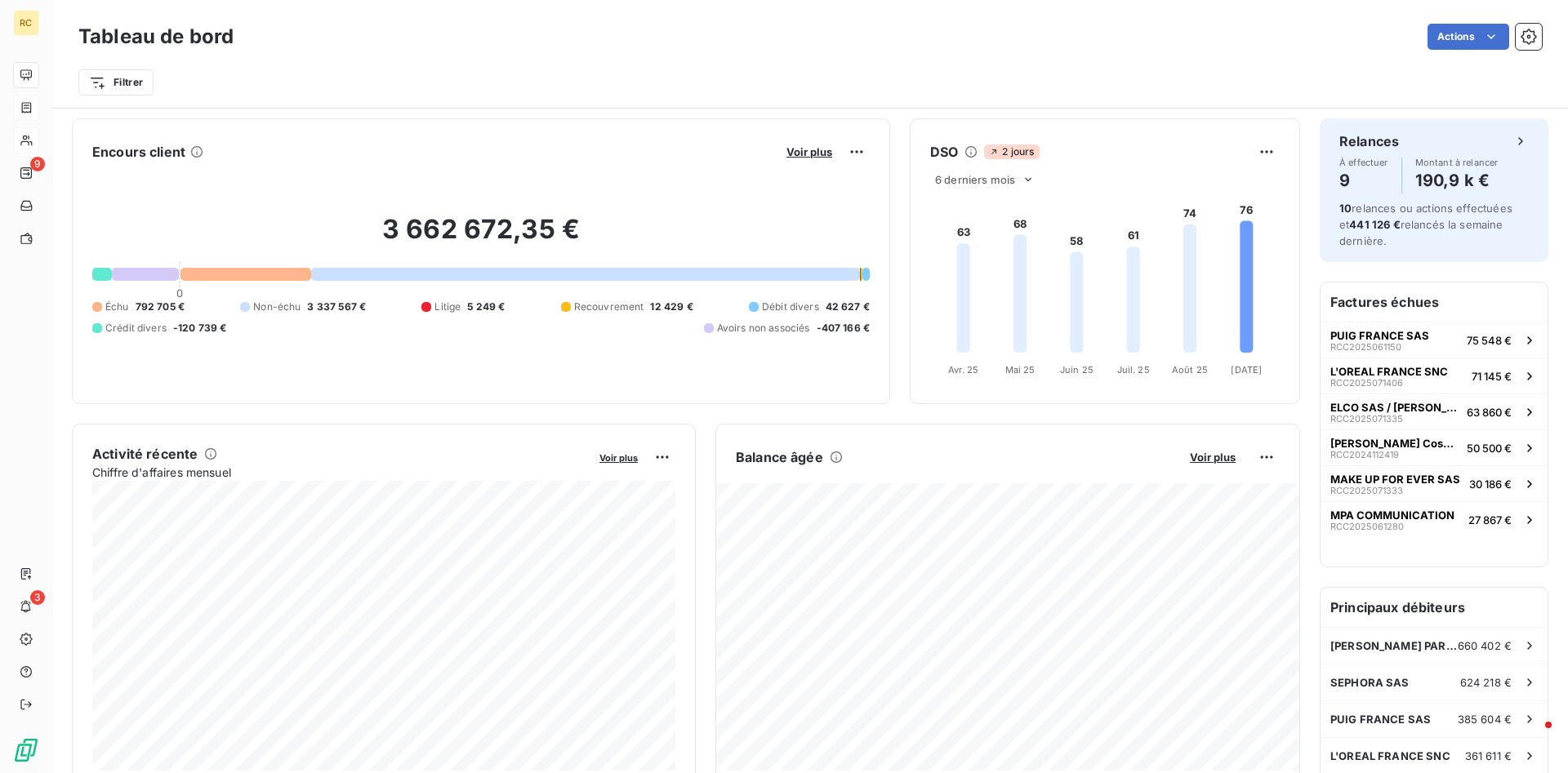
scroll to position [334, 0]
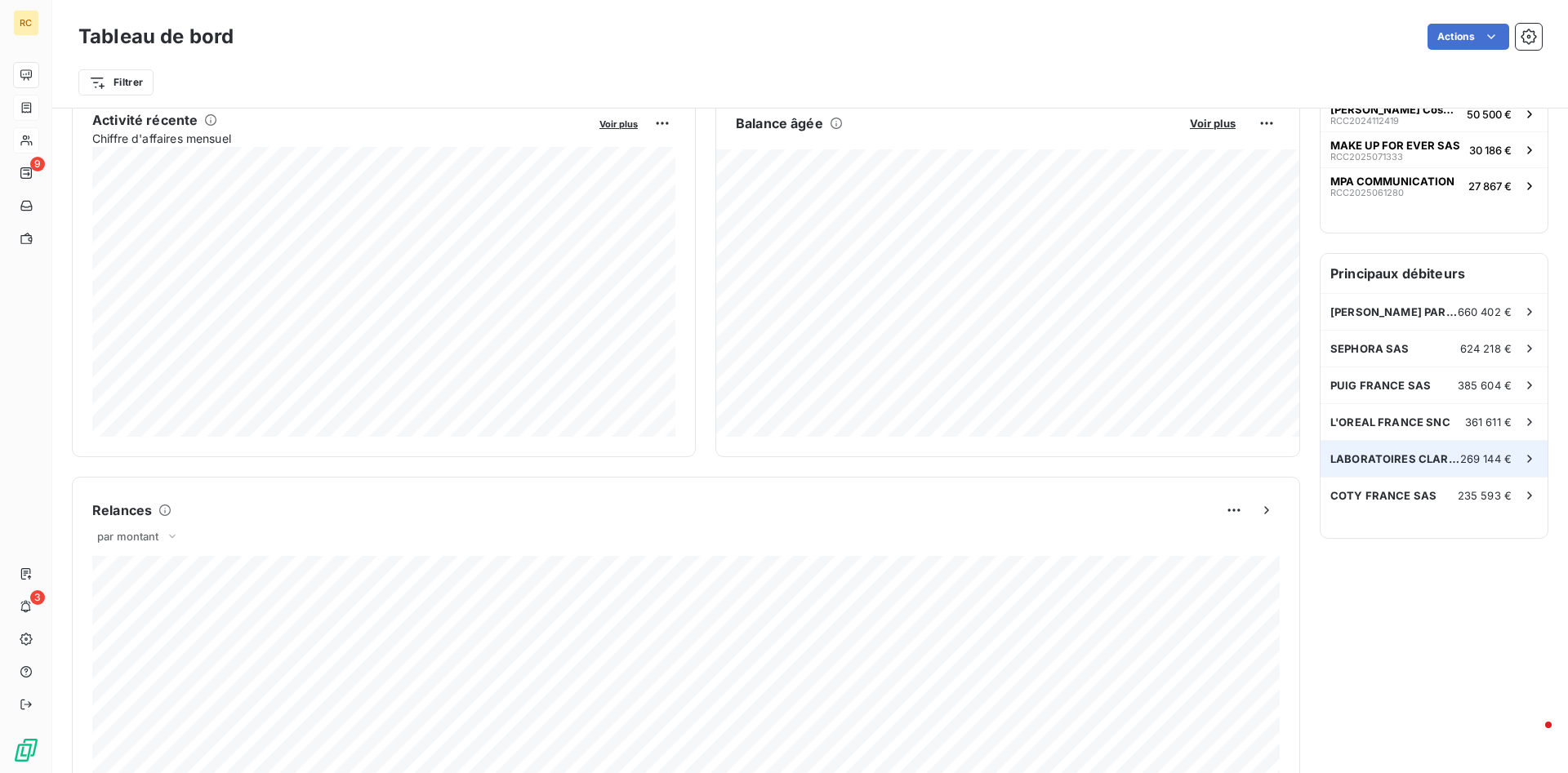
click at [1044, 458] on span "LABORATOIRES CLARINS" at bounding box center [1395, 459] width 130 height 13
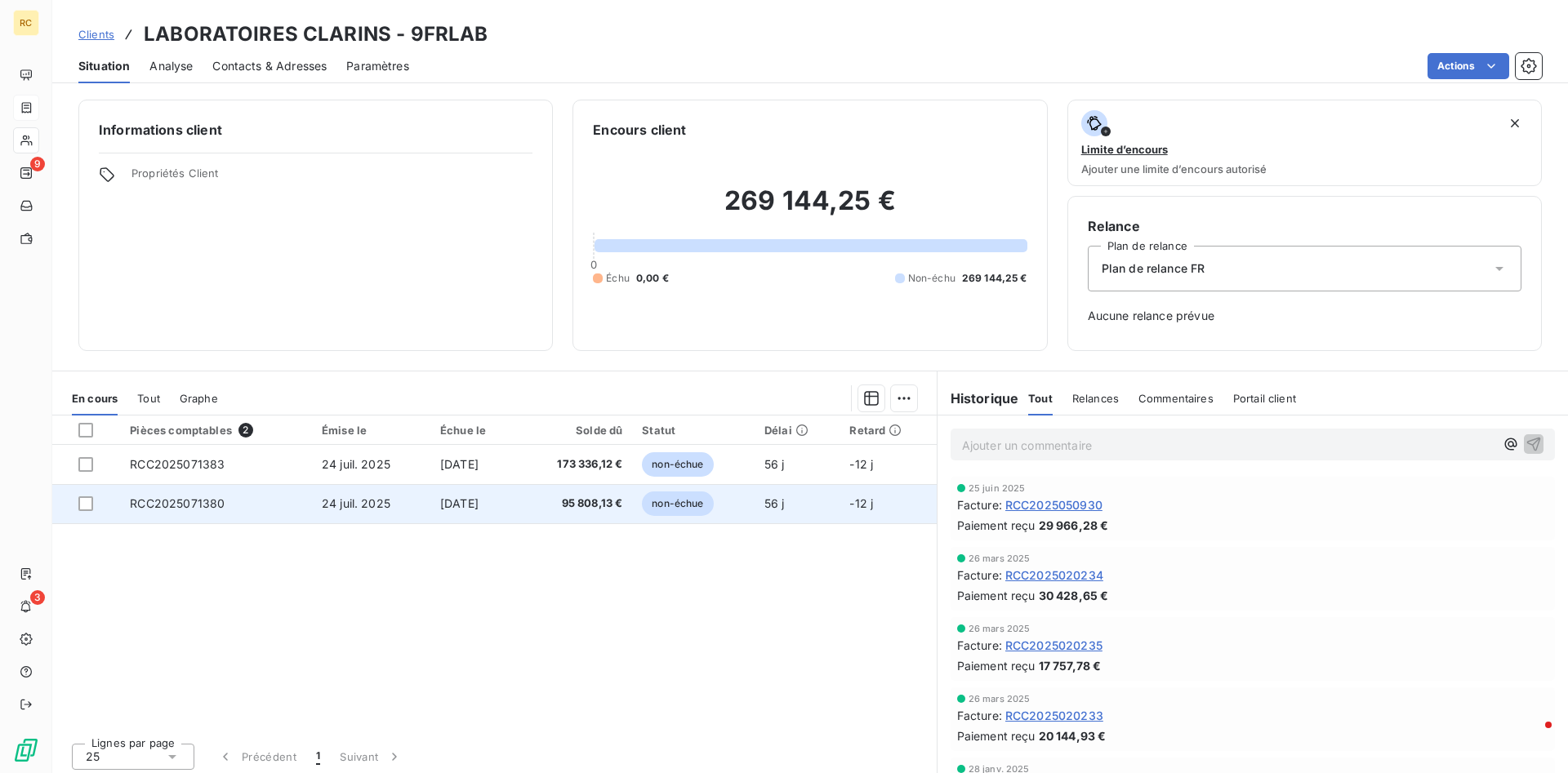
scroll to position [6, 0]
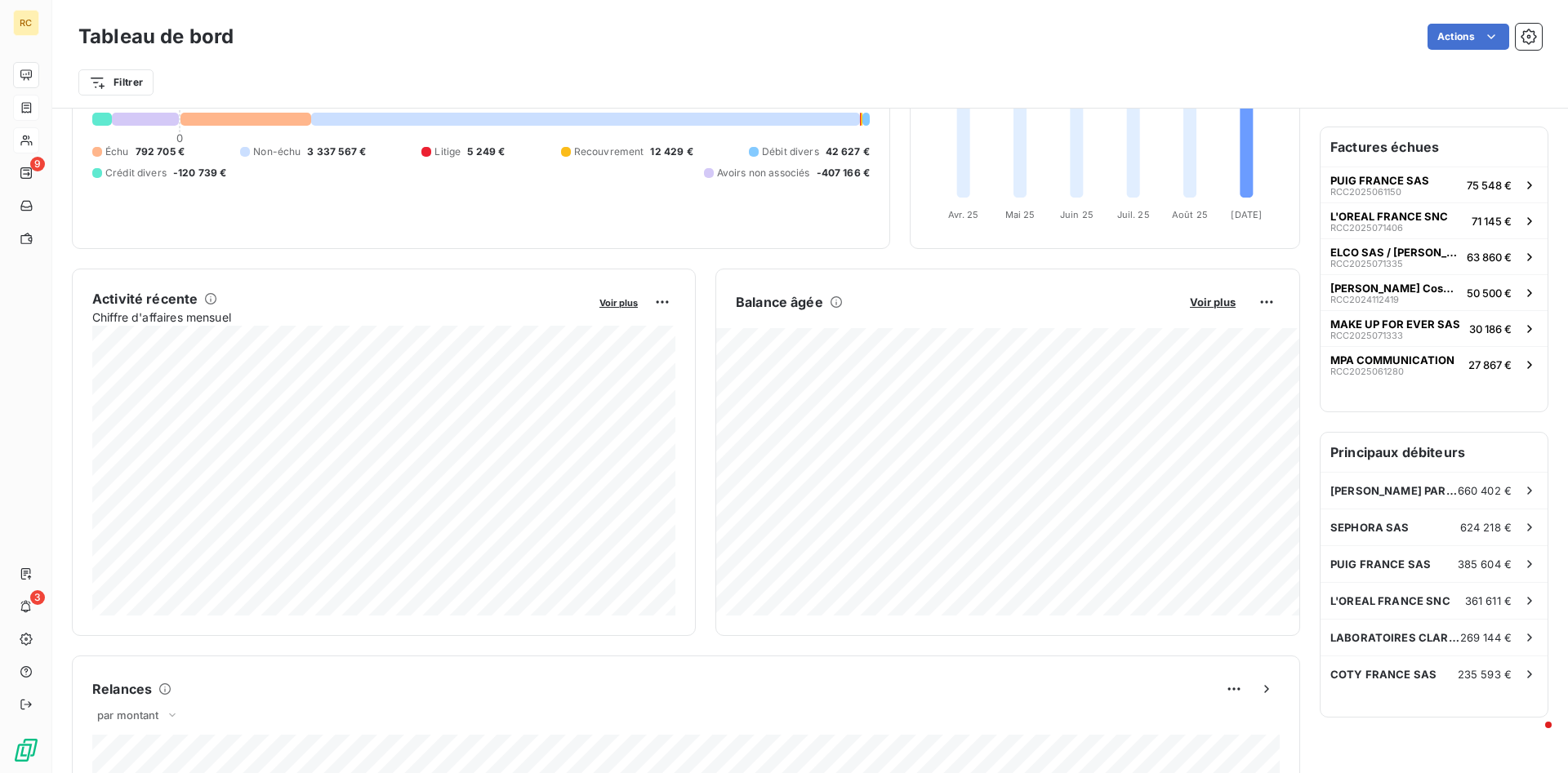
scroll to position [168, 0]
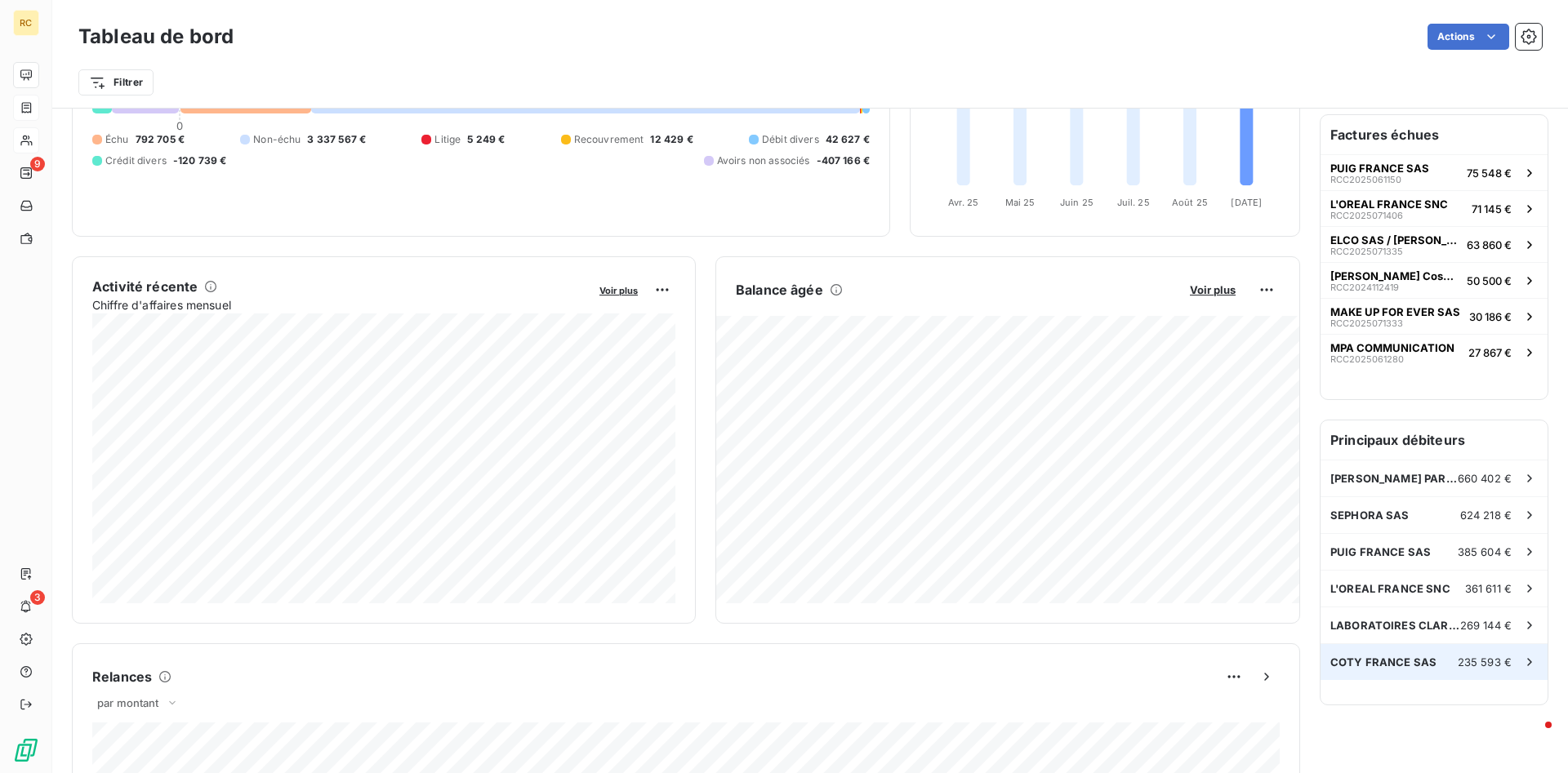
click at [1044, 544] on span "COTY FRANCE SAS" at bounding box center [1384, 662] width 106 height 13
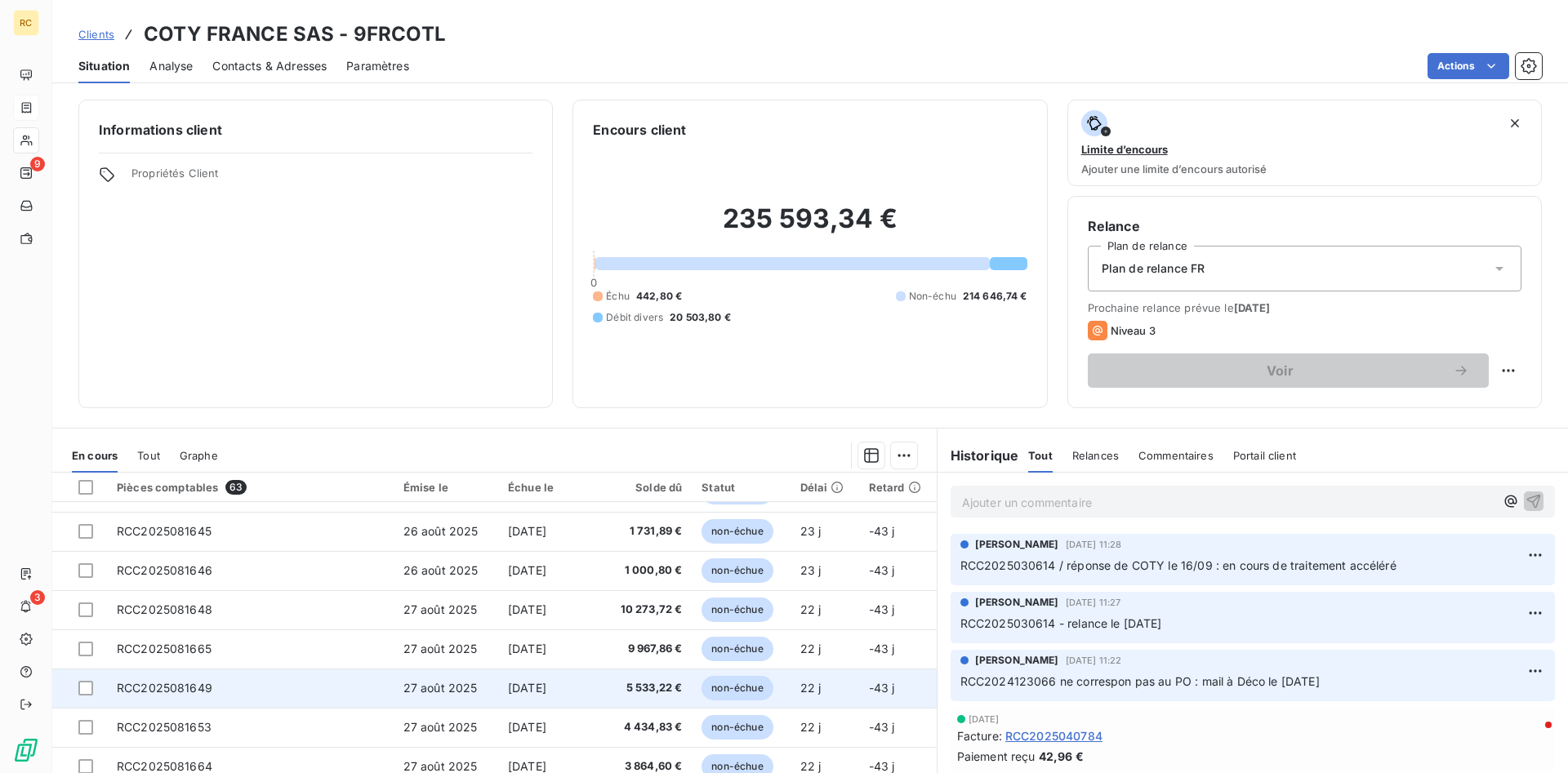
scroll to position [63, 0]
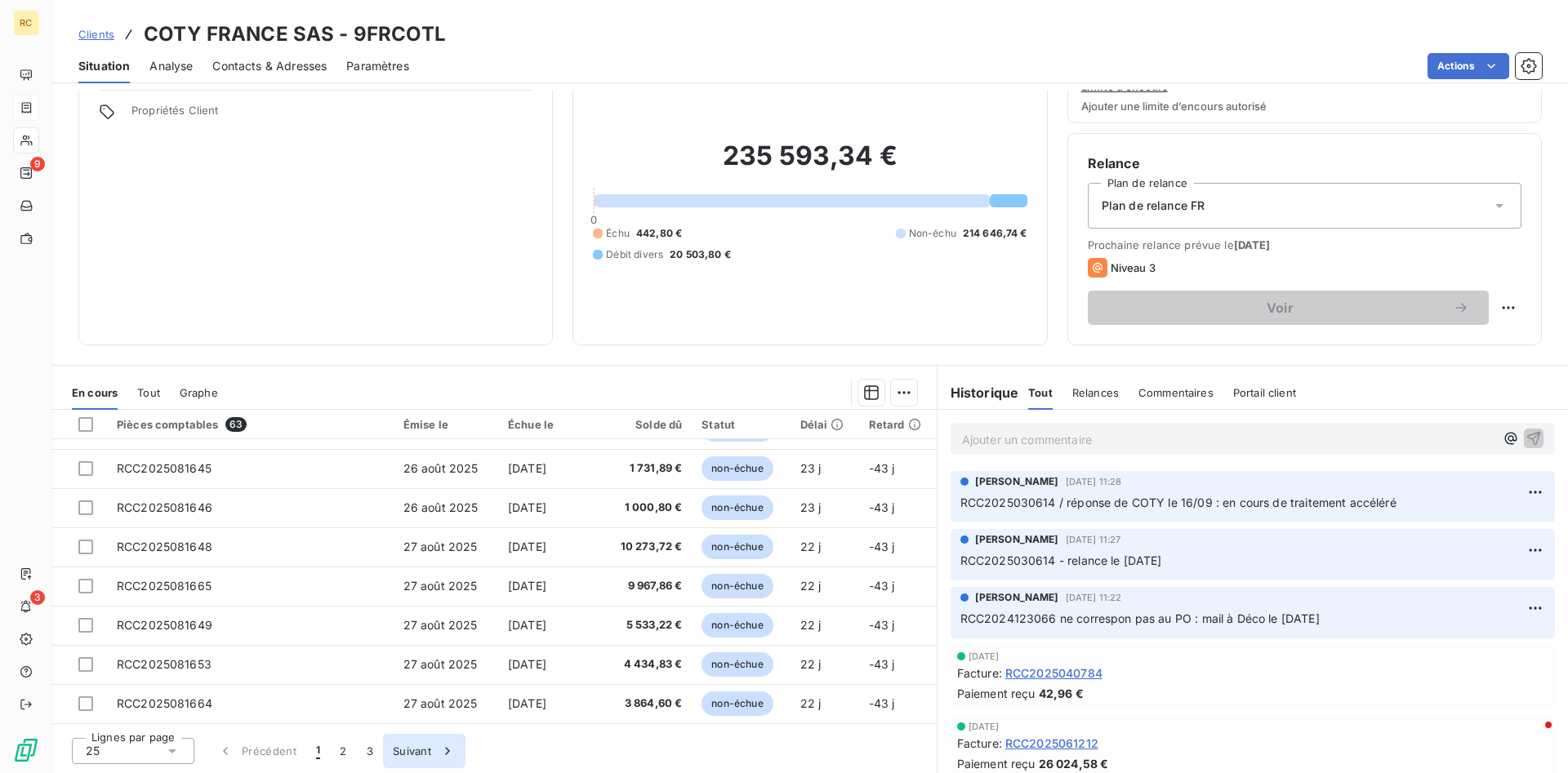
click at [407, 544] on button "Suivant" at bounding box center [424, 750] width 83 height 34
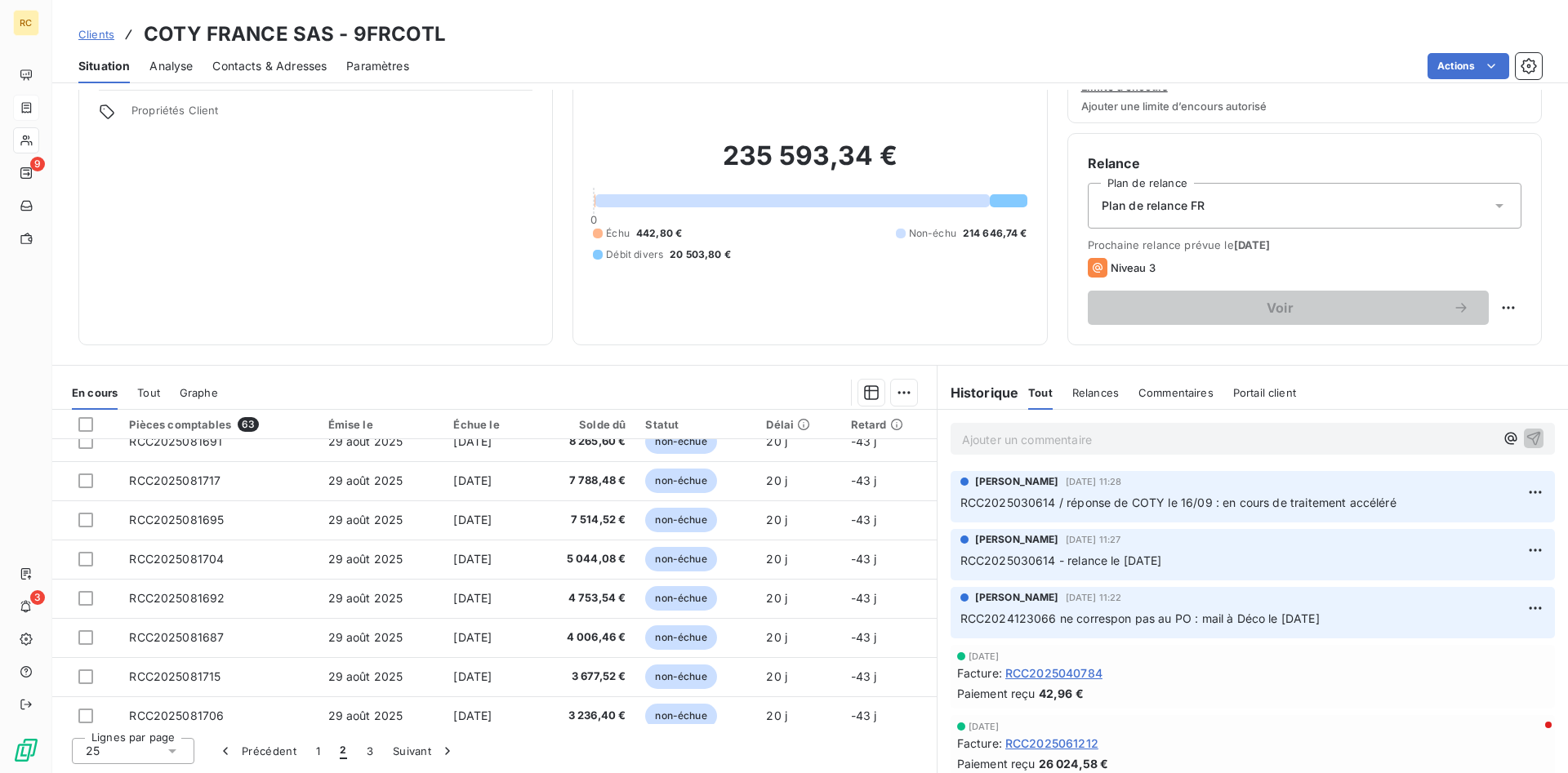
scroll to position [695, 0]
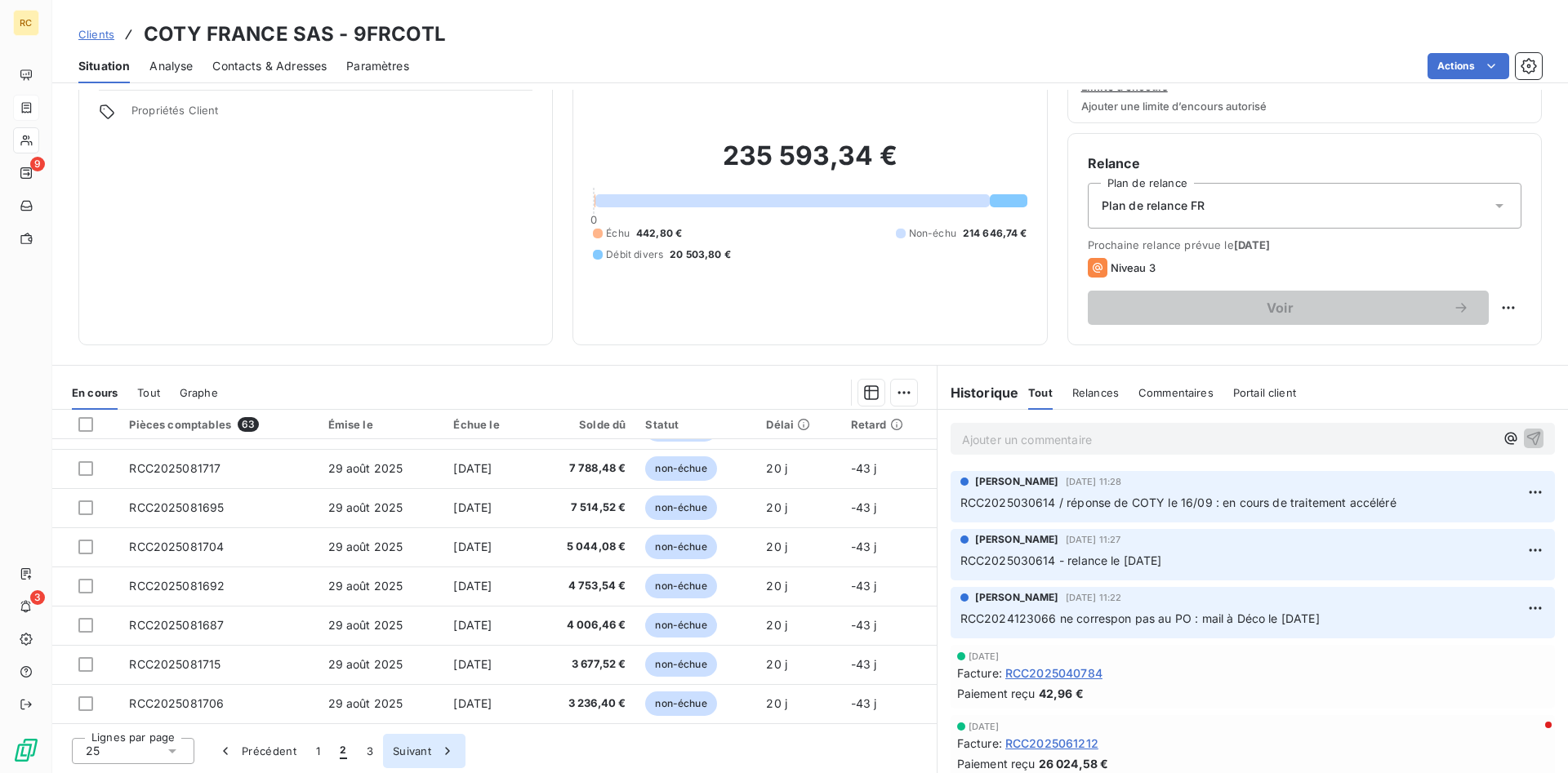
click at [406, 544] on button "Suivant" at bounding box center [424, 750] width 83 height 34
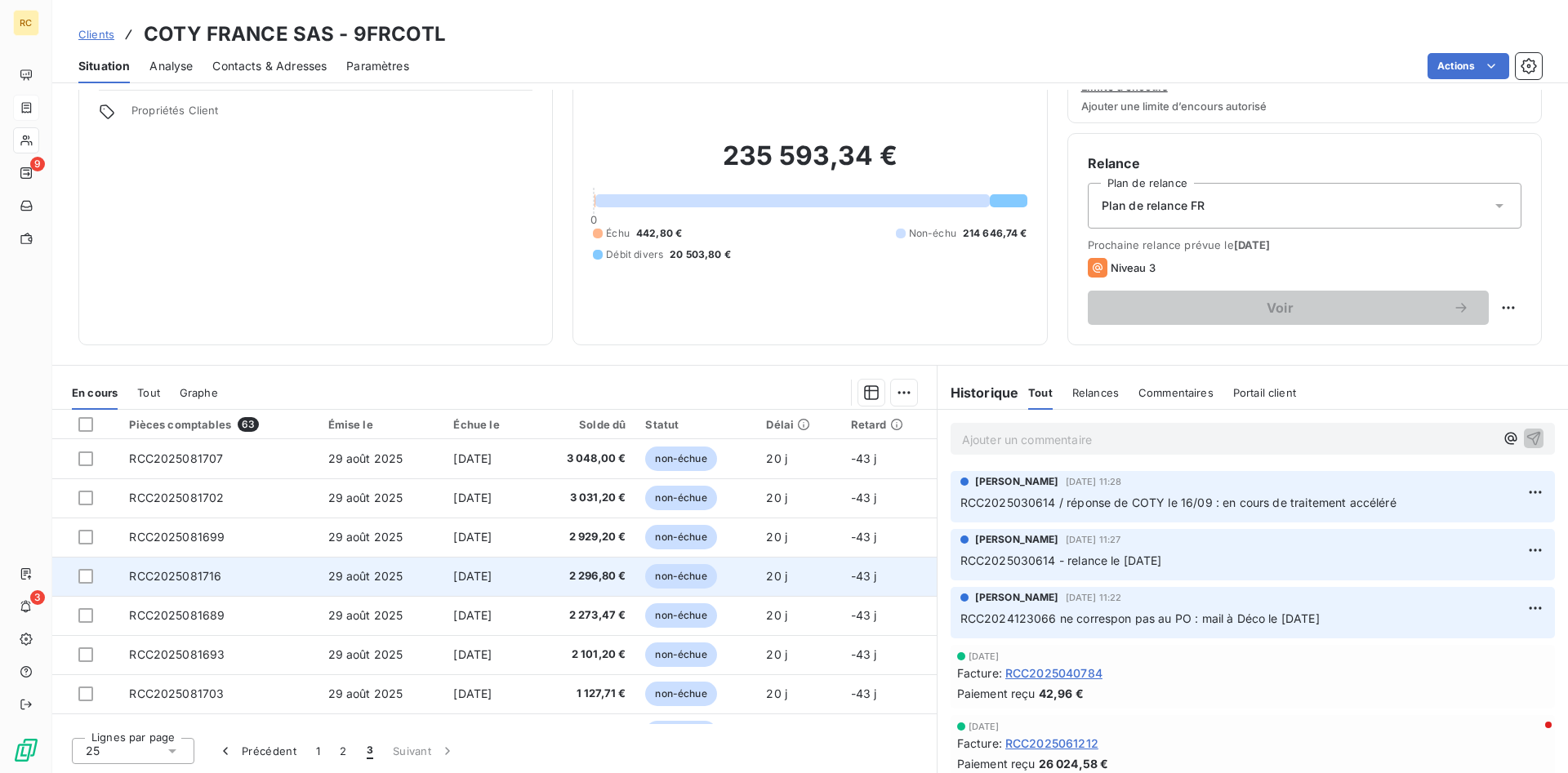
scroll to position [225, 0]
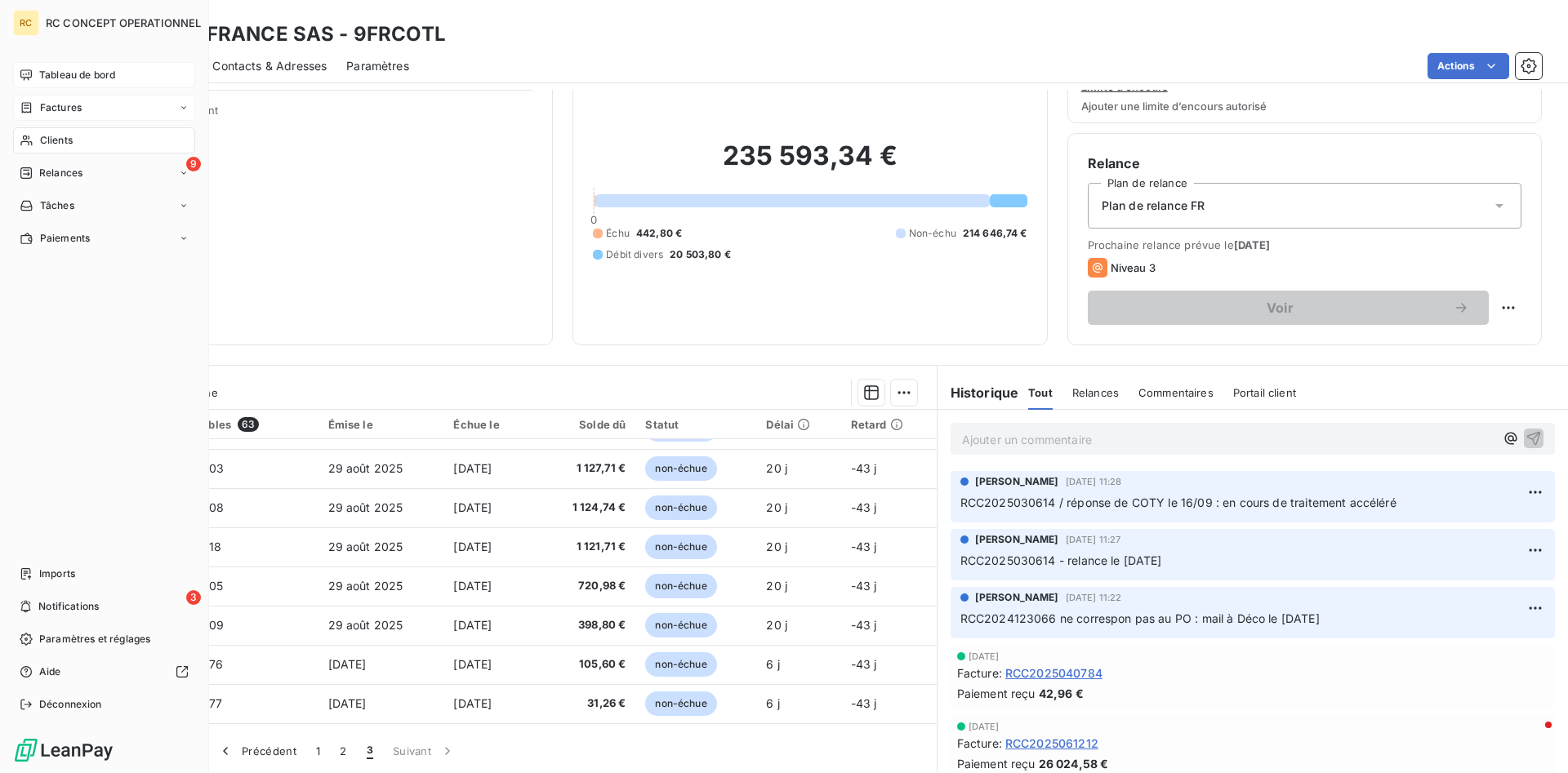
click at [56, 65] on div "Tableau de bord" at bounding box center [104, 75] width 182 height 26
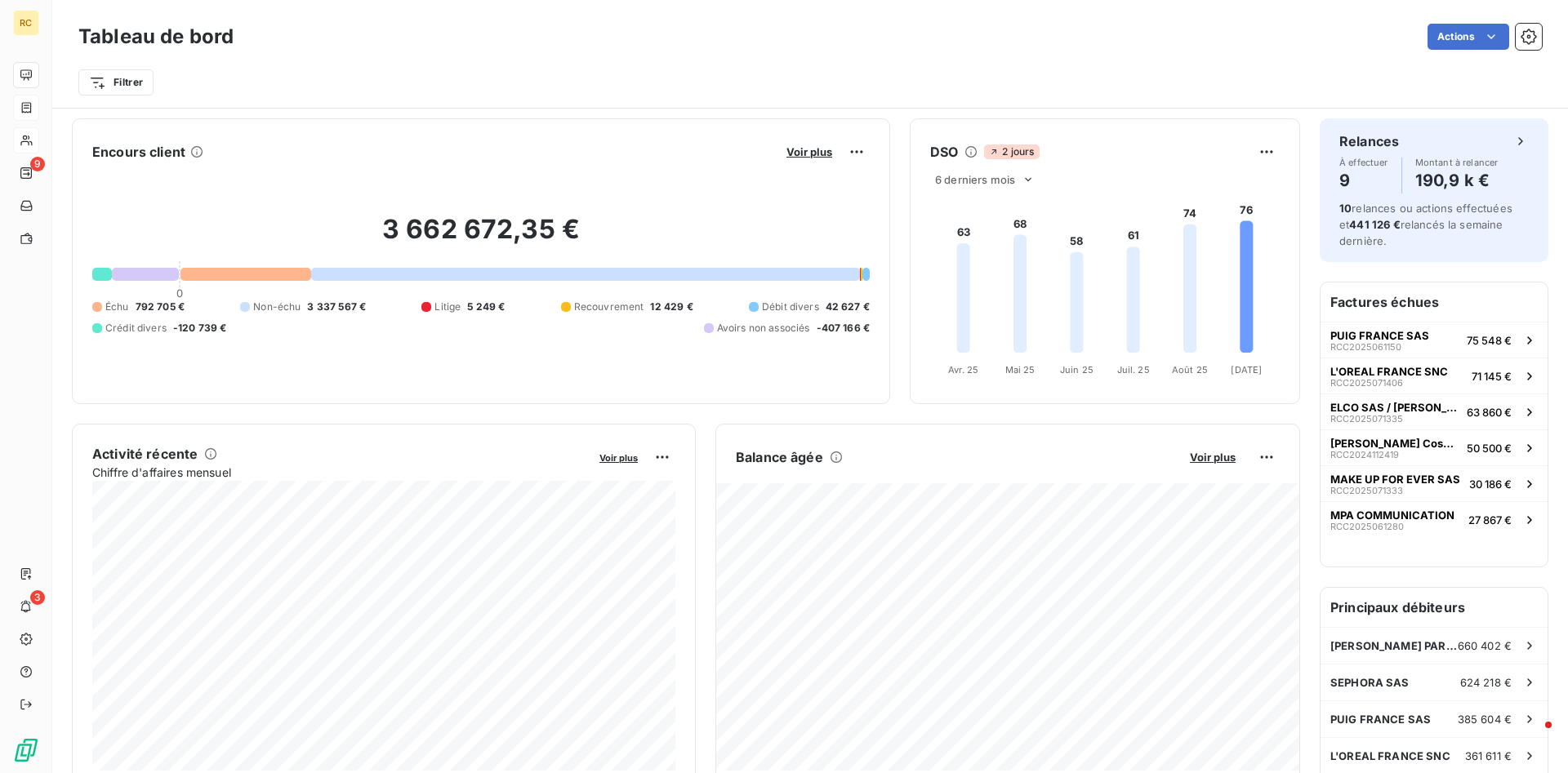
scroll to position [417, 0]
